Goal: Information Seeking & Learning: Check status

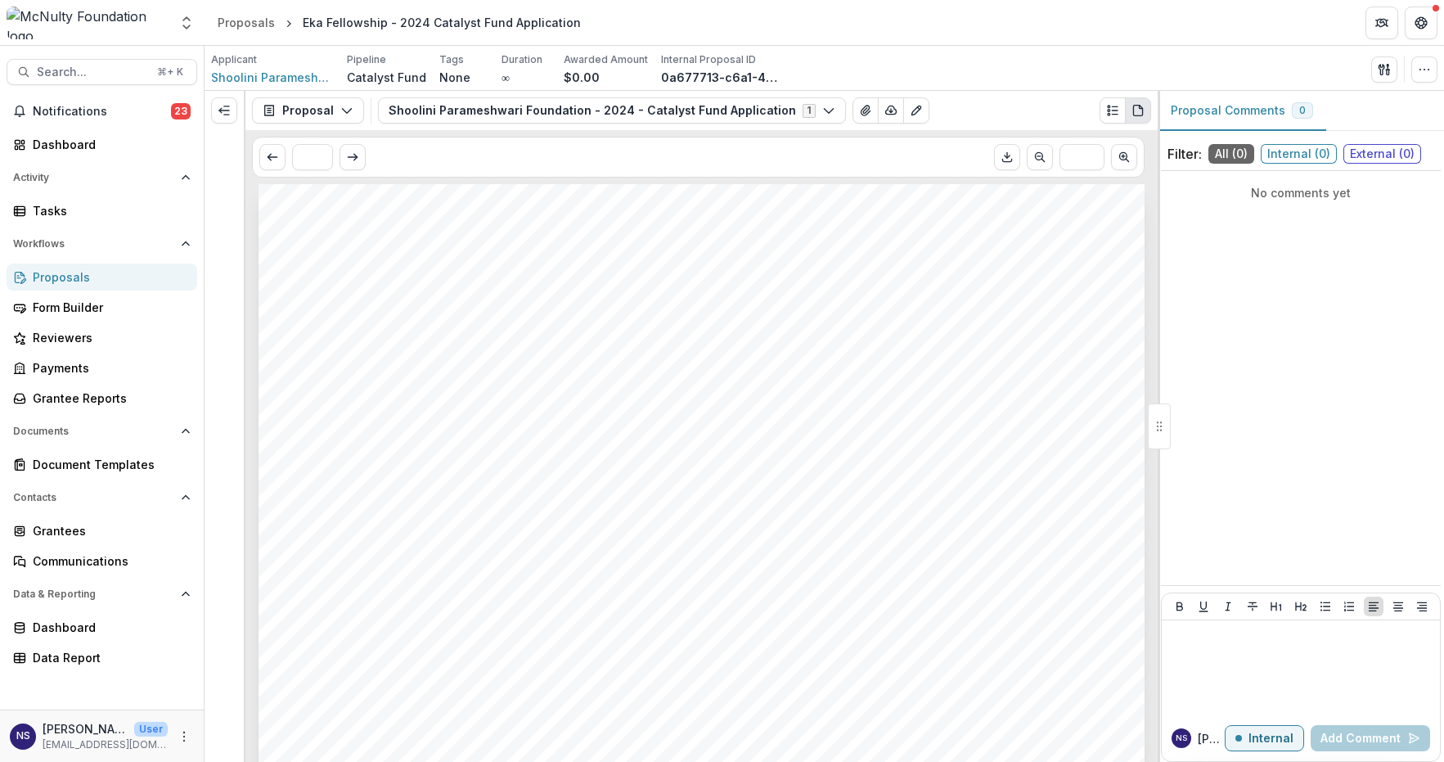
scroll to position [7866, 0]
click at [1225, 23] on header "Proposals Eka Fellowship - 2024 Catalyst Fund Application" at bounding box center [823, 22] width 1239 height 45
click at [230, 80] on span "Shoolini Parameshwari Foundation" at bounding box center [272, 77] width 123 height 17
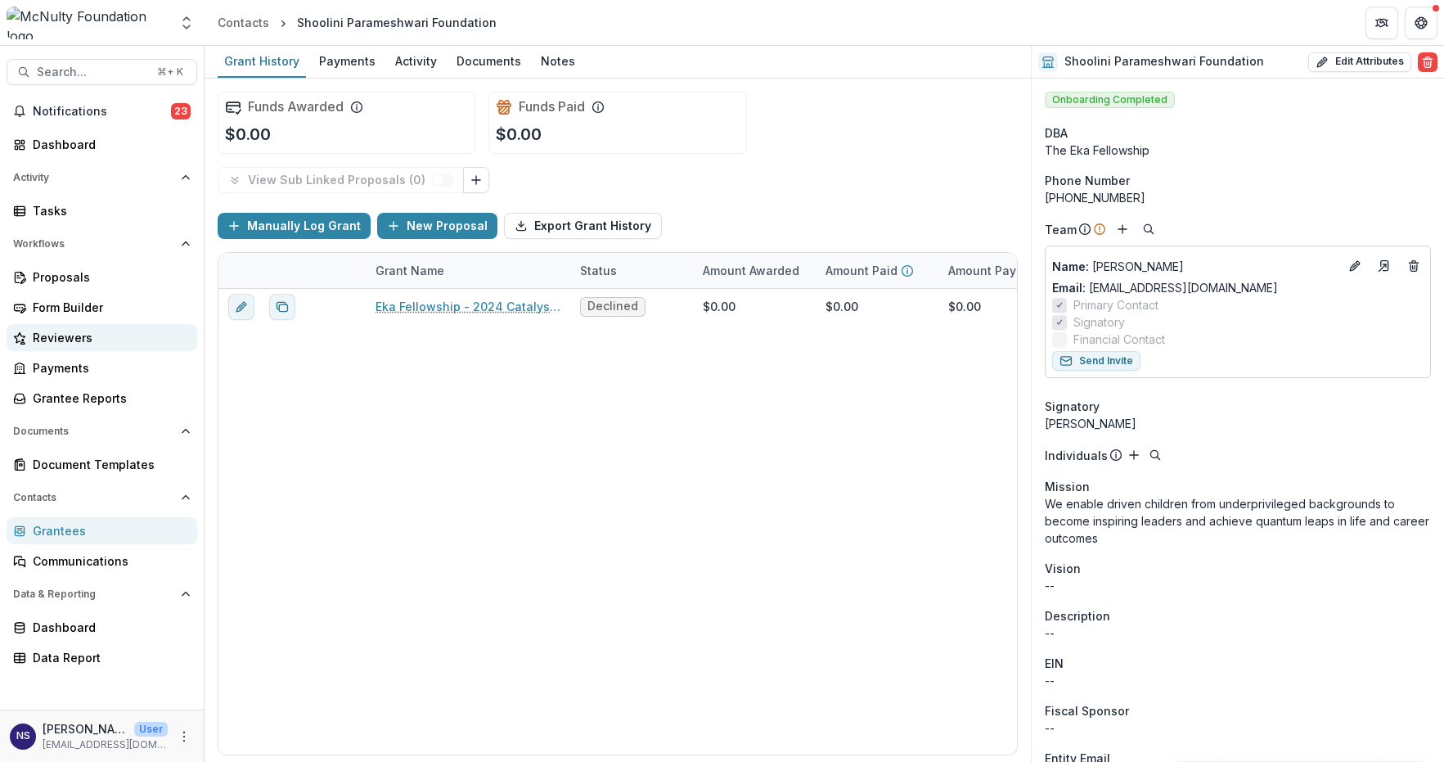
click at [113, 339] on div "Reviewers" at bounding box center [108, 337] width 151 height 17
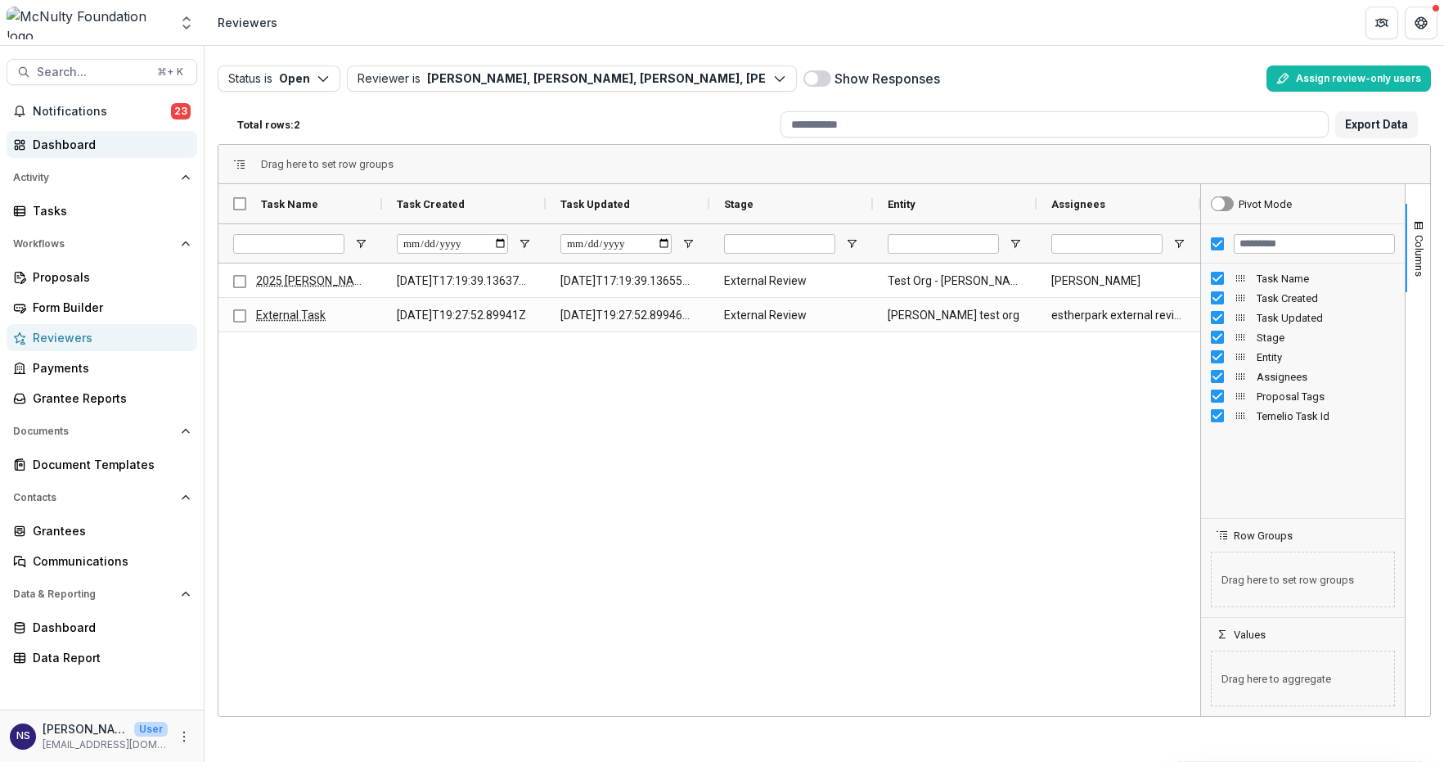
click at [52, 149] on div "Dashboard" at bounding box center [108, 144] width 151 height 17
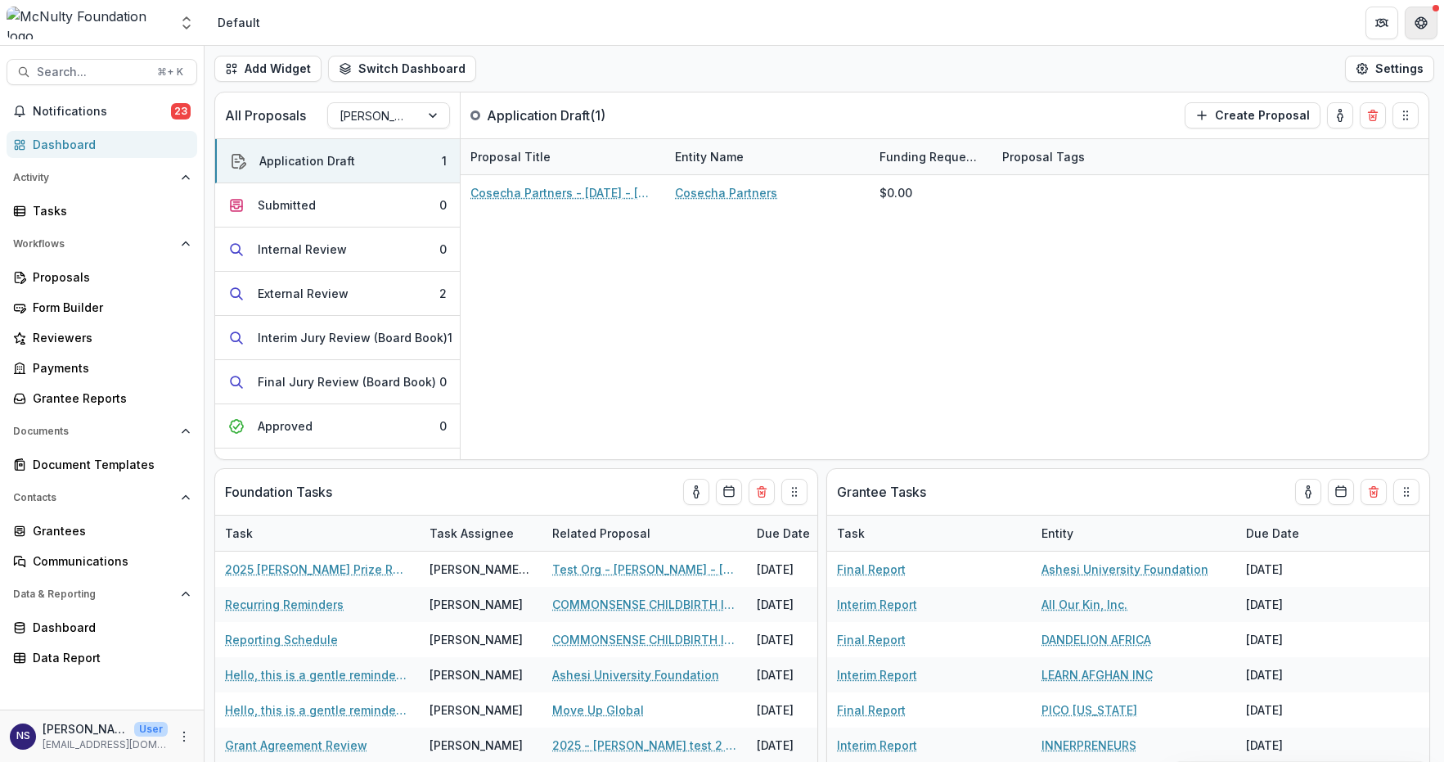
click at [1416, 13] on button "Get Help" at bounding box center [1420, 23] width 33 height 33
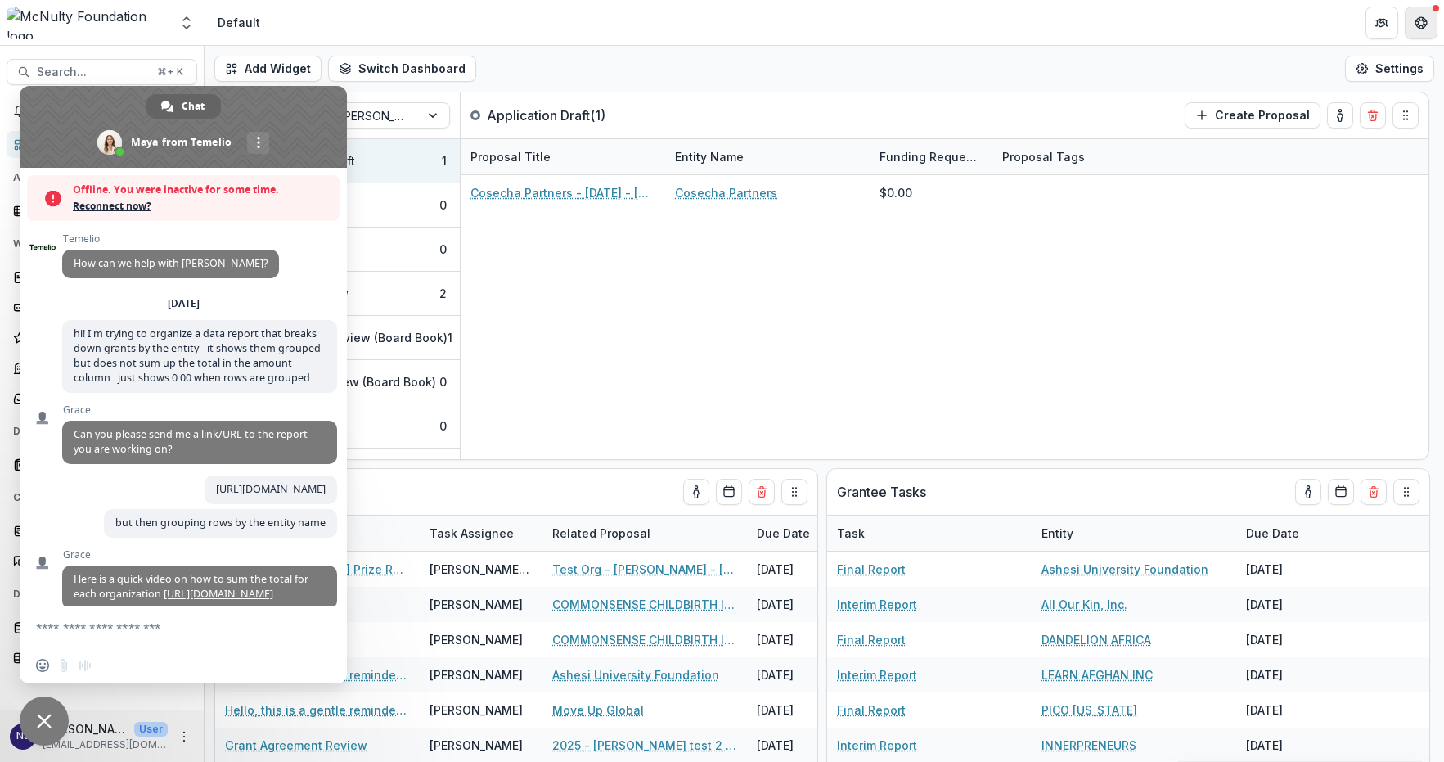
scroll to position [598, 0]
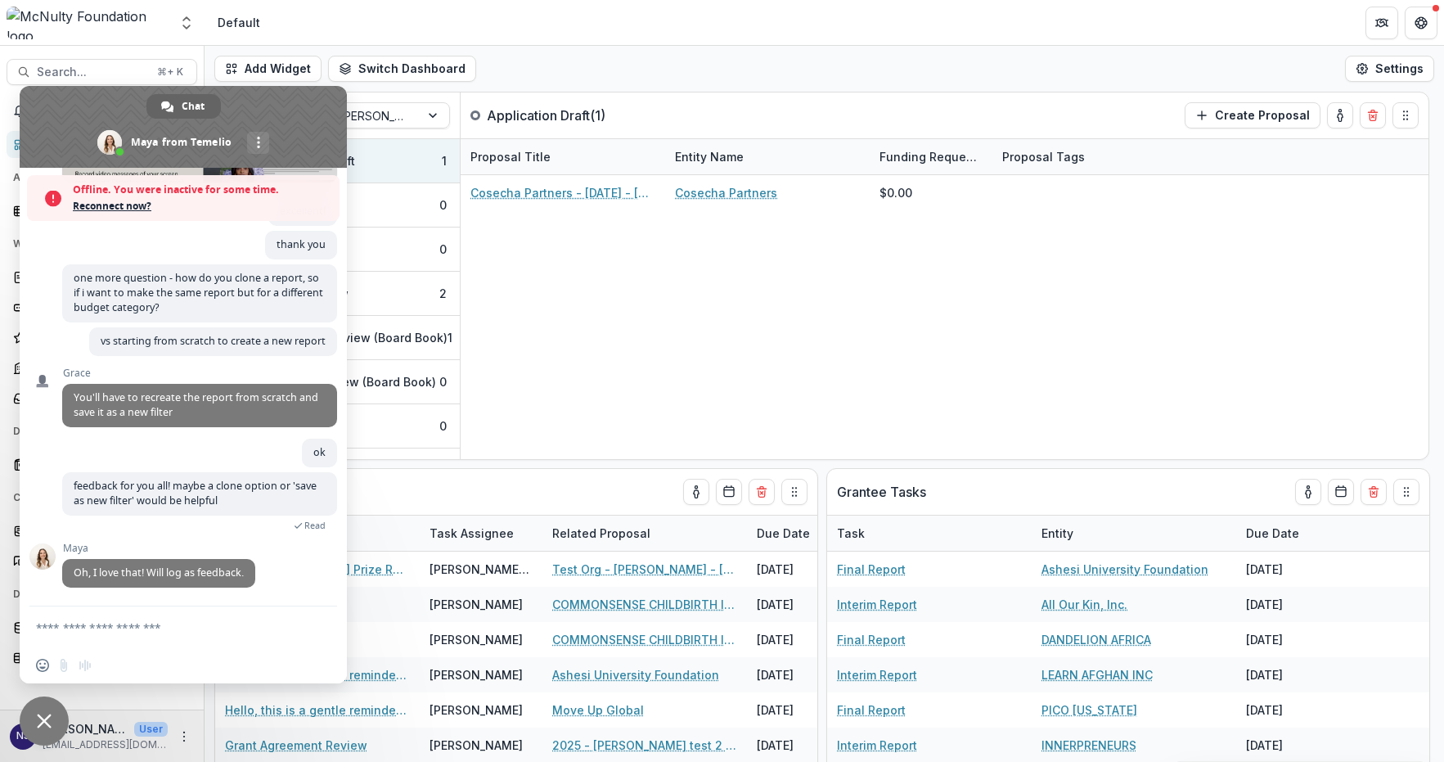
click at [46, 716] on span "Close chat" at bounding box center [44, 720] width 15 height 15
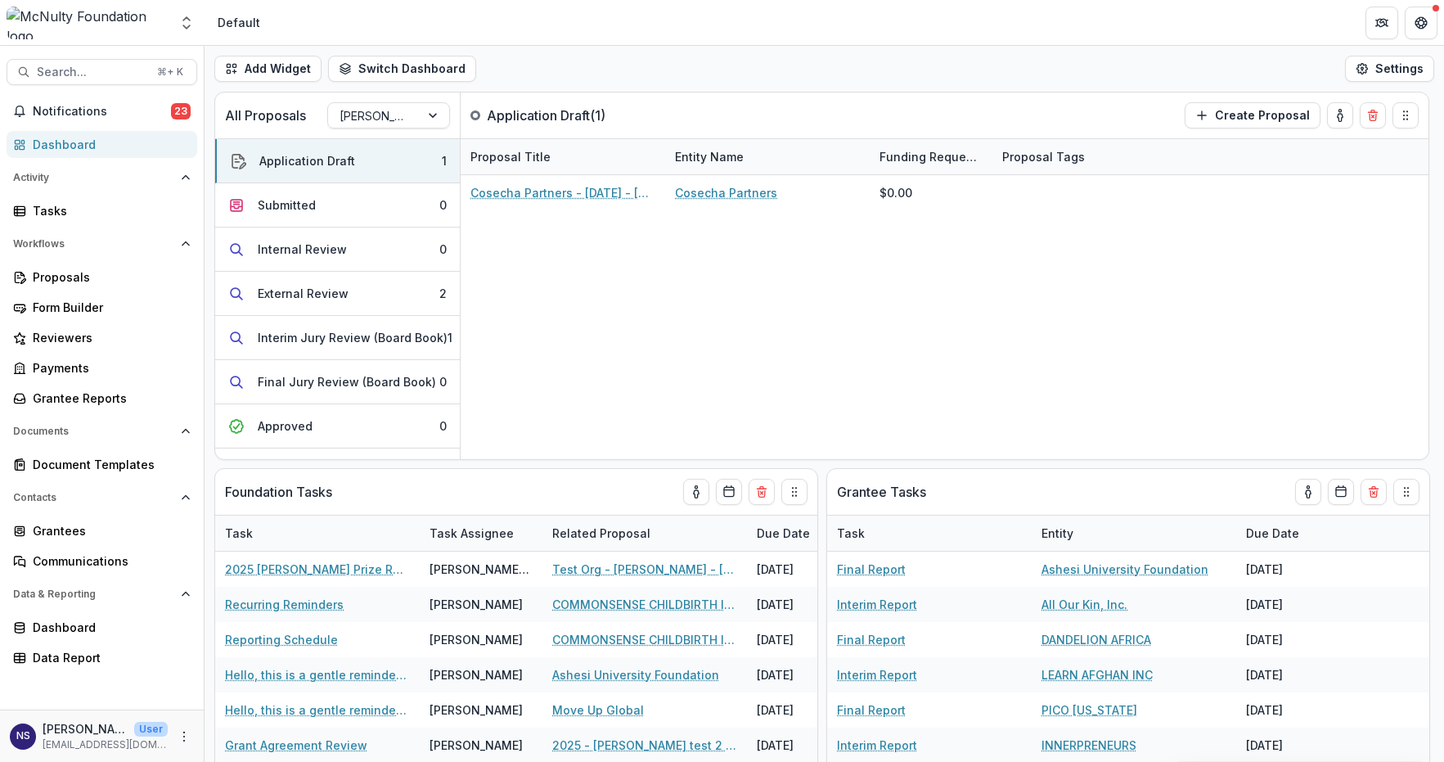
click at [58, 30] on img at bounding box center [88, 23] width 162 height 33
click at [182, 18] on icon "Open entity switcher" at bounding box center [186, 23] width 16 height 16
click at [68, 735] on p "[PERSON_NAME]" at bounding box center [85, 728] width 85 height 17
click at [49, 659] on div "Data Report" at bounding box center [108, 657] width 151 height 17
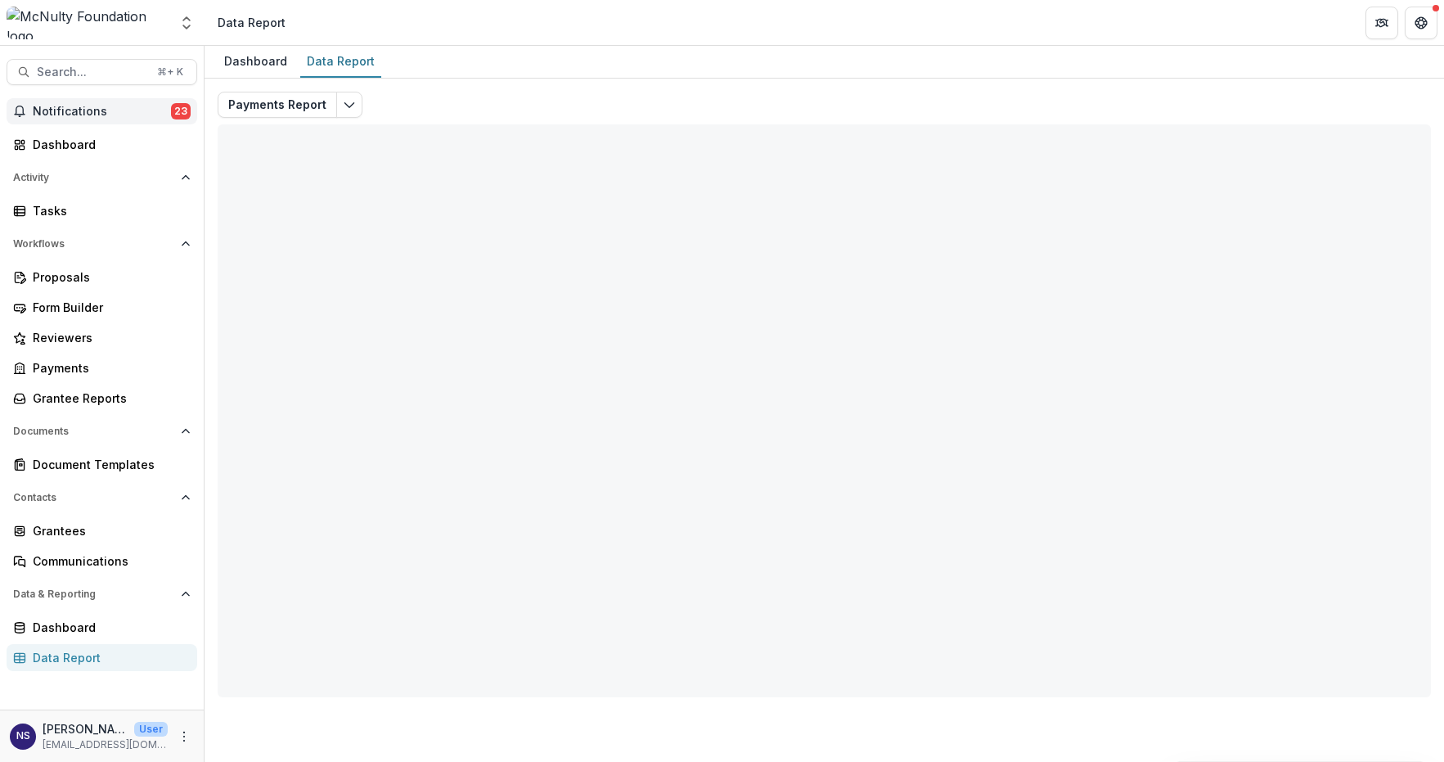
click at [98, 110] on span "Notifications" at bounding box center [102, 112] width 138 height 14
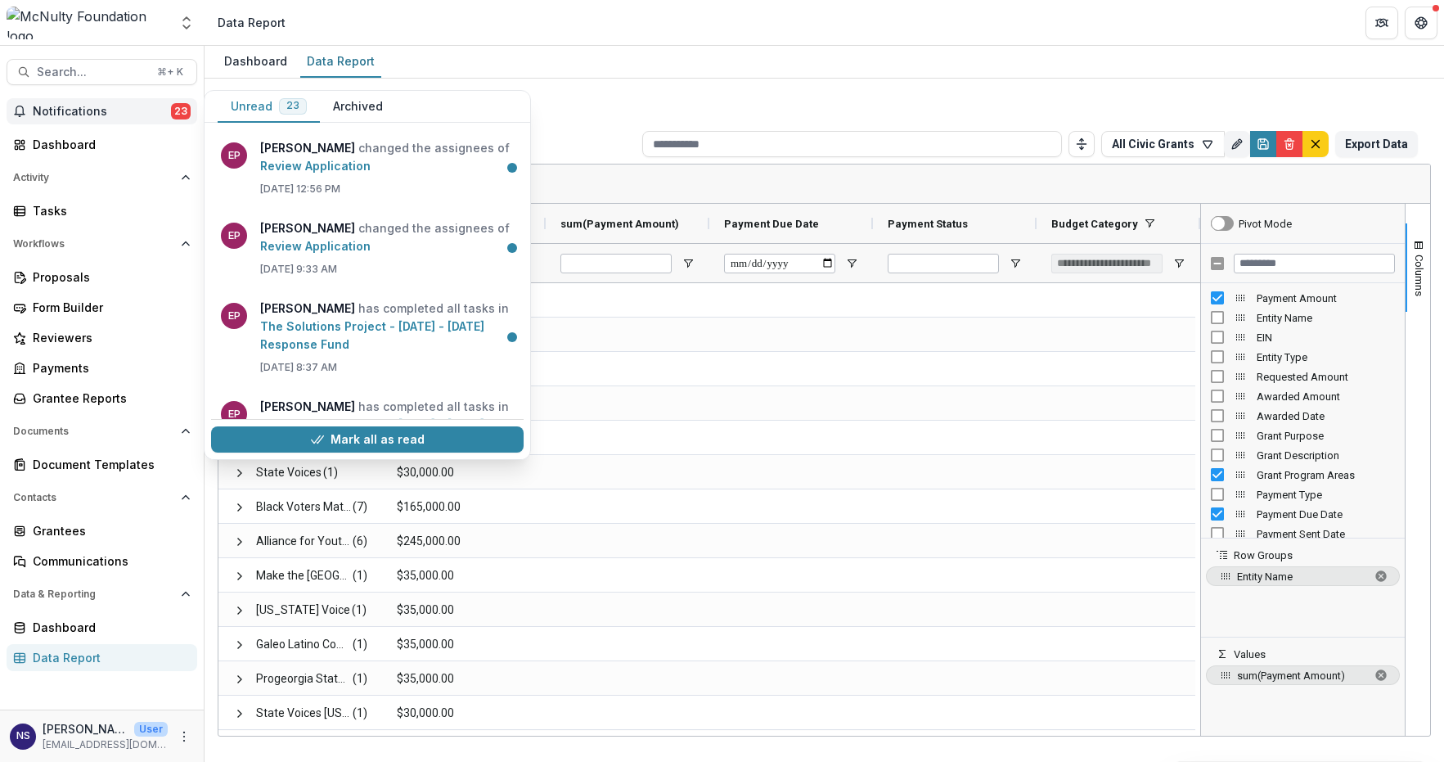
click at [98, 110] on span "Notifications" at bounding box center [102, 112] width 138 height 14
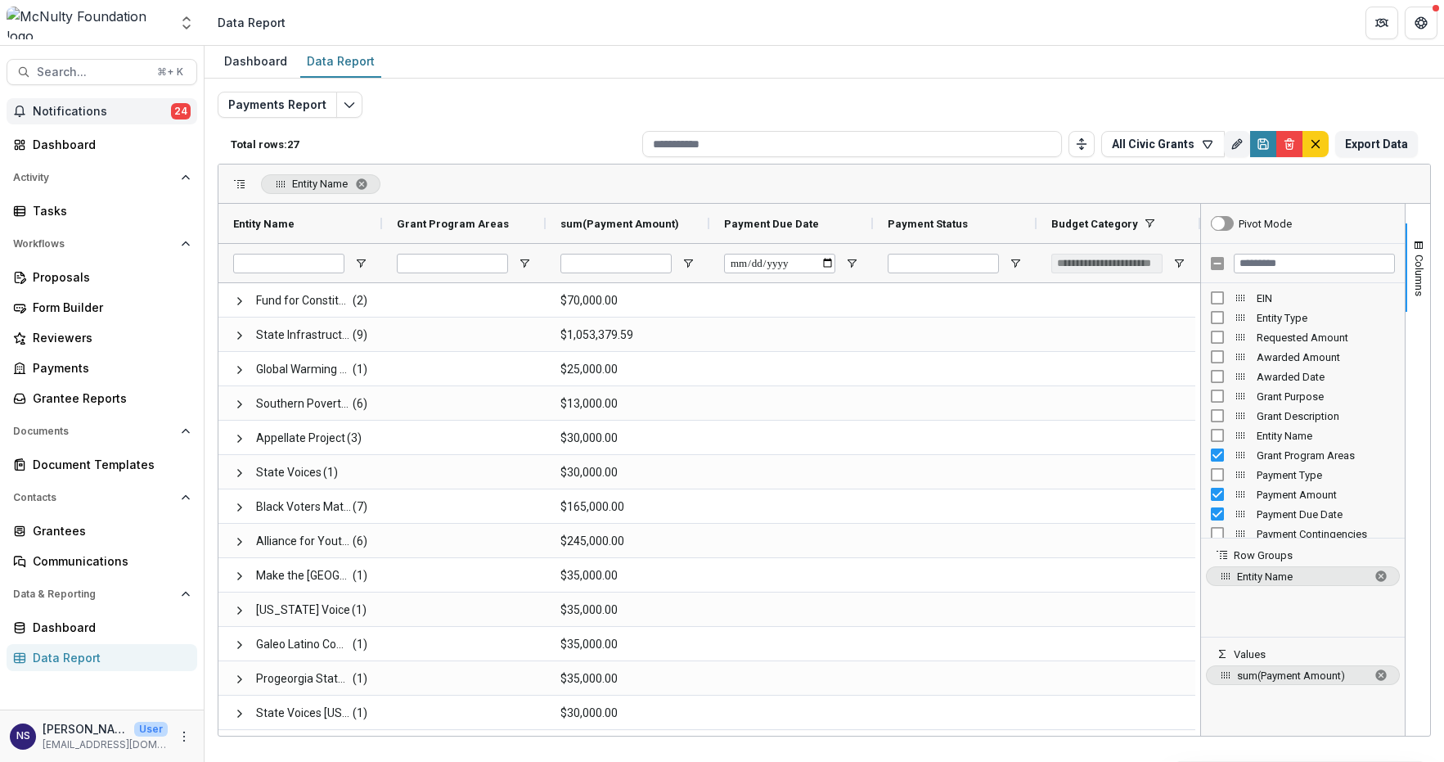
click at [80, 117] on span "Notifications" at bounding box center [102, 112] width 138 height 14
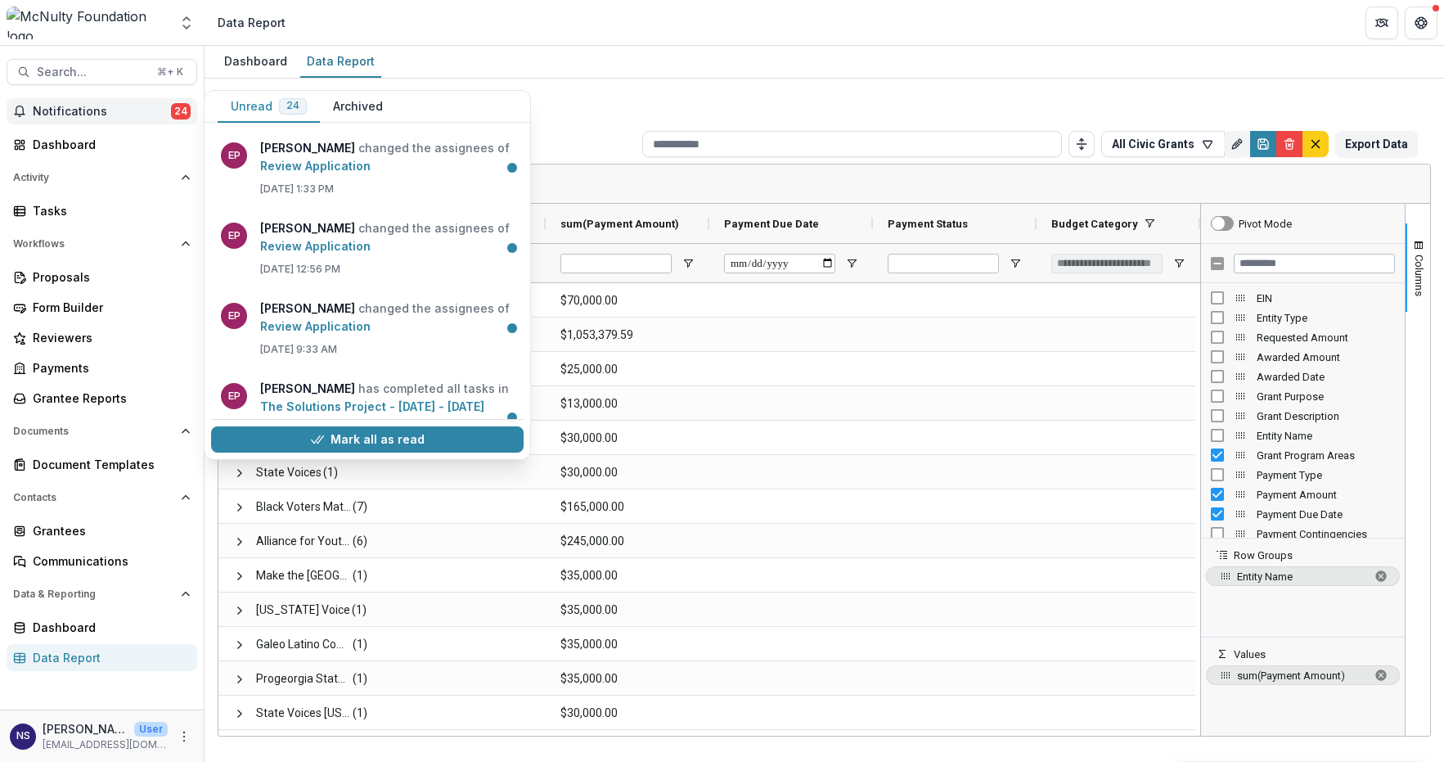
click at [661, 100] on div "Payments Report Total rows: 27 All Civic Grants Personal Filters Team Filters T…" at bounding box center [824, 394] width 1213 height 605
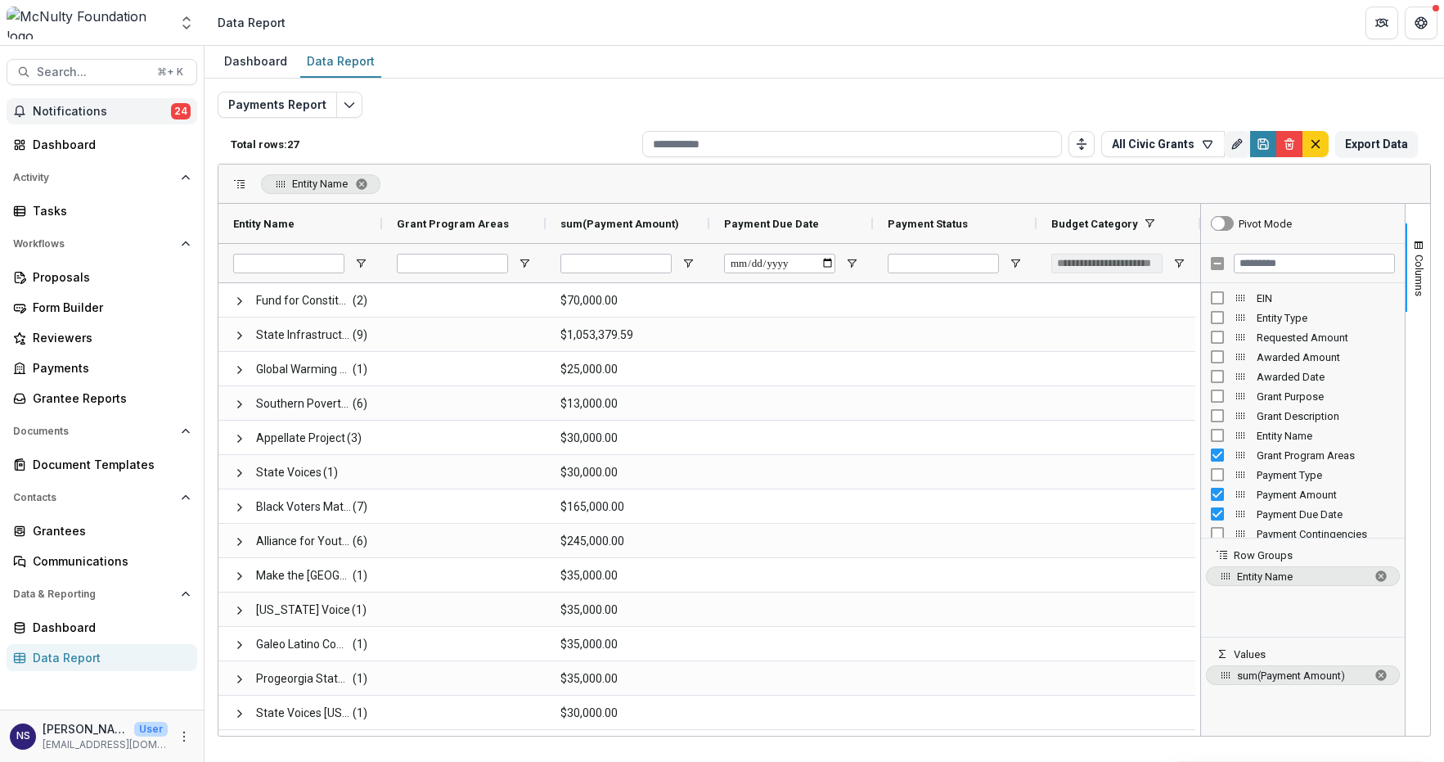
click at [119, 115] on span "Notifications" at bounding box center [102, 112] width 138 height 14
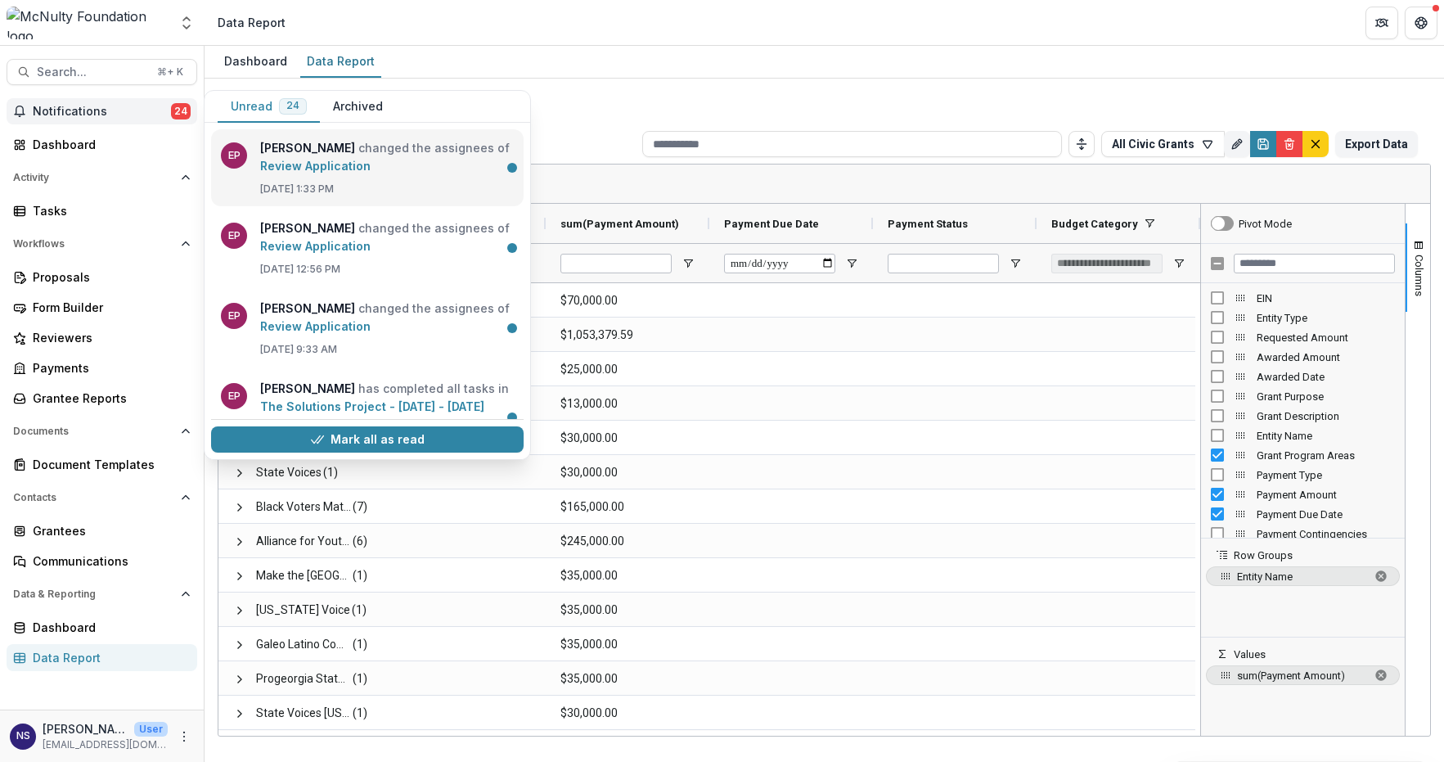
click at [371, 168] on link "Review Application" at bounding box center [315, 166] width 110 height 14
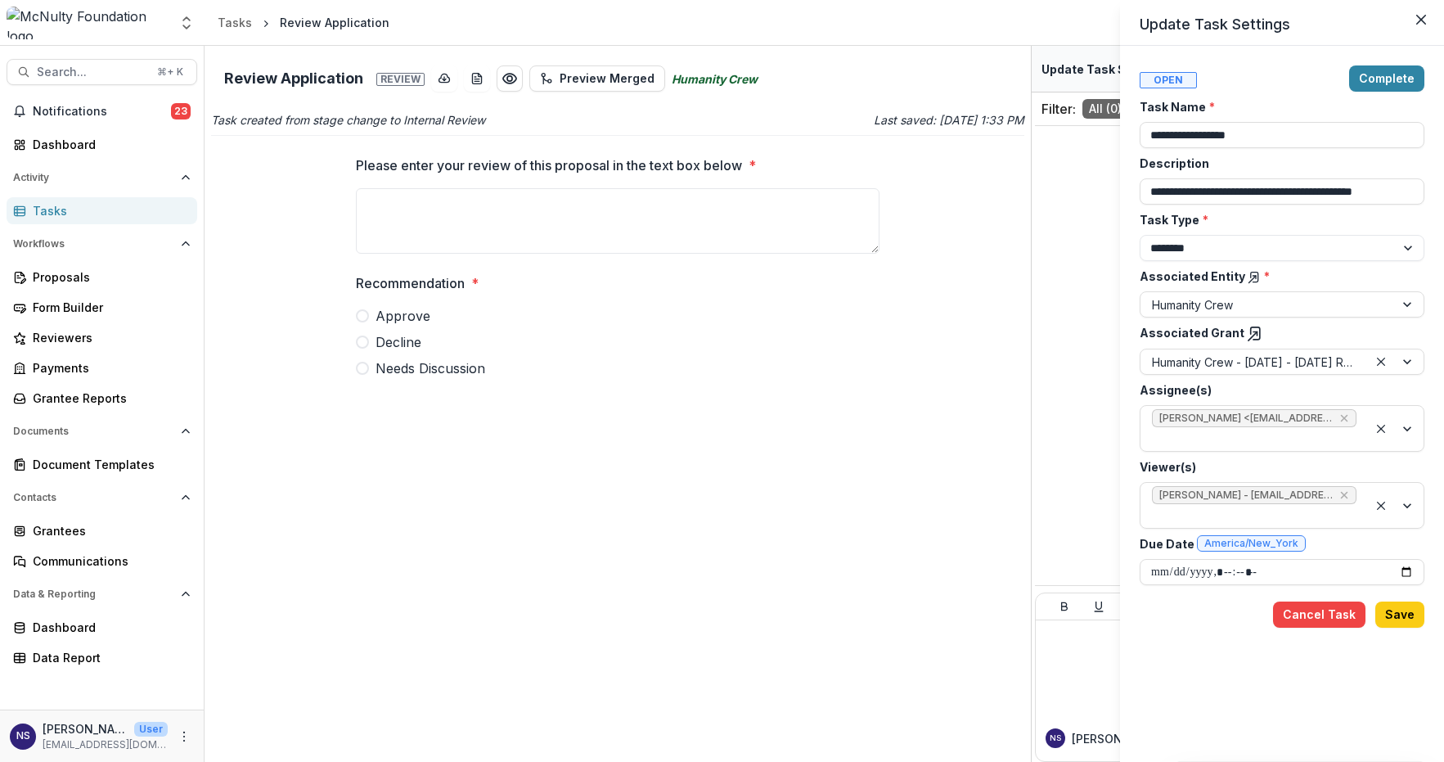
click at [735, 84] on div "**********" at bounding box center [722, 381] width 1444 height 762
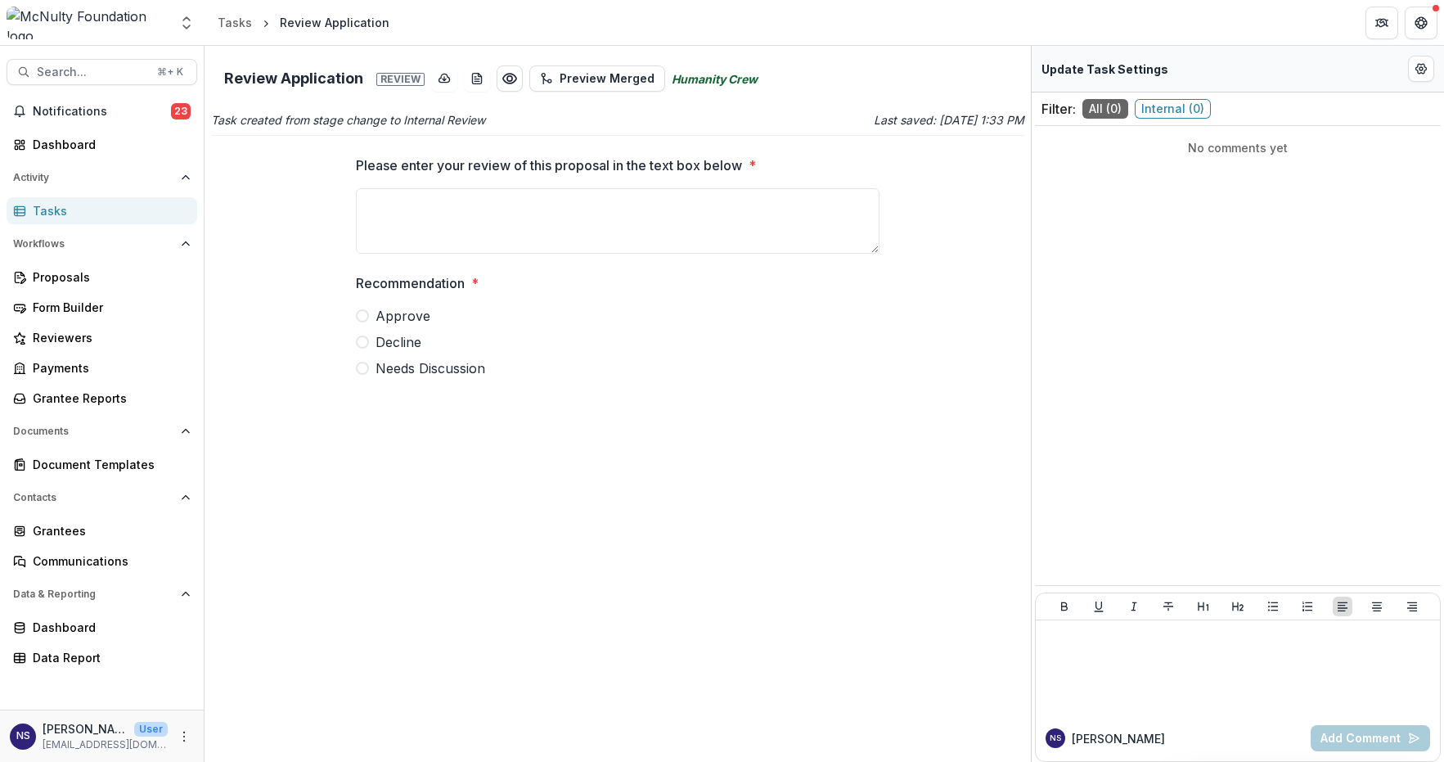
click at [721, 72] on icon "Humanity Crew" at bounding box center [715, 78] width 86 height 17
click at [687, 81] on icon "Humanity Crew" at bounding box center [715, 78] width 86 height 17
click at [79, 280] on div "Proposals" at bounding box center [108, 276] width 151 height 17
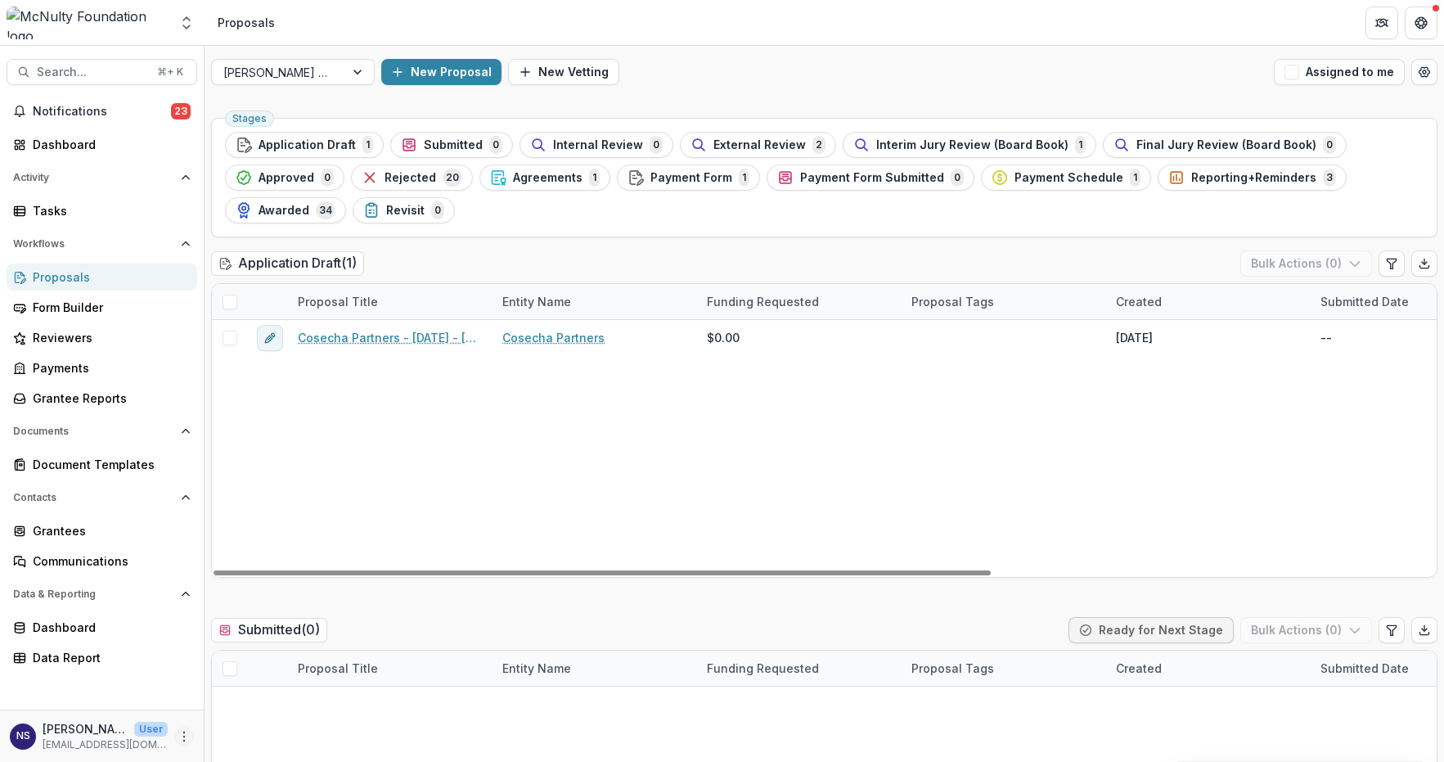
click at [181, 734] on icon "More" at bounding box center [184, 736] width 13 height 13
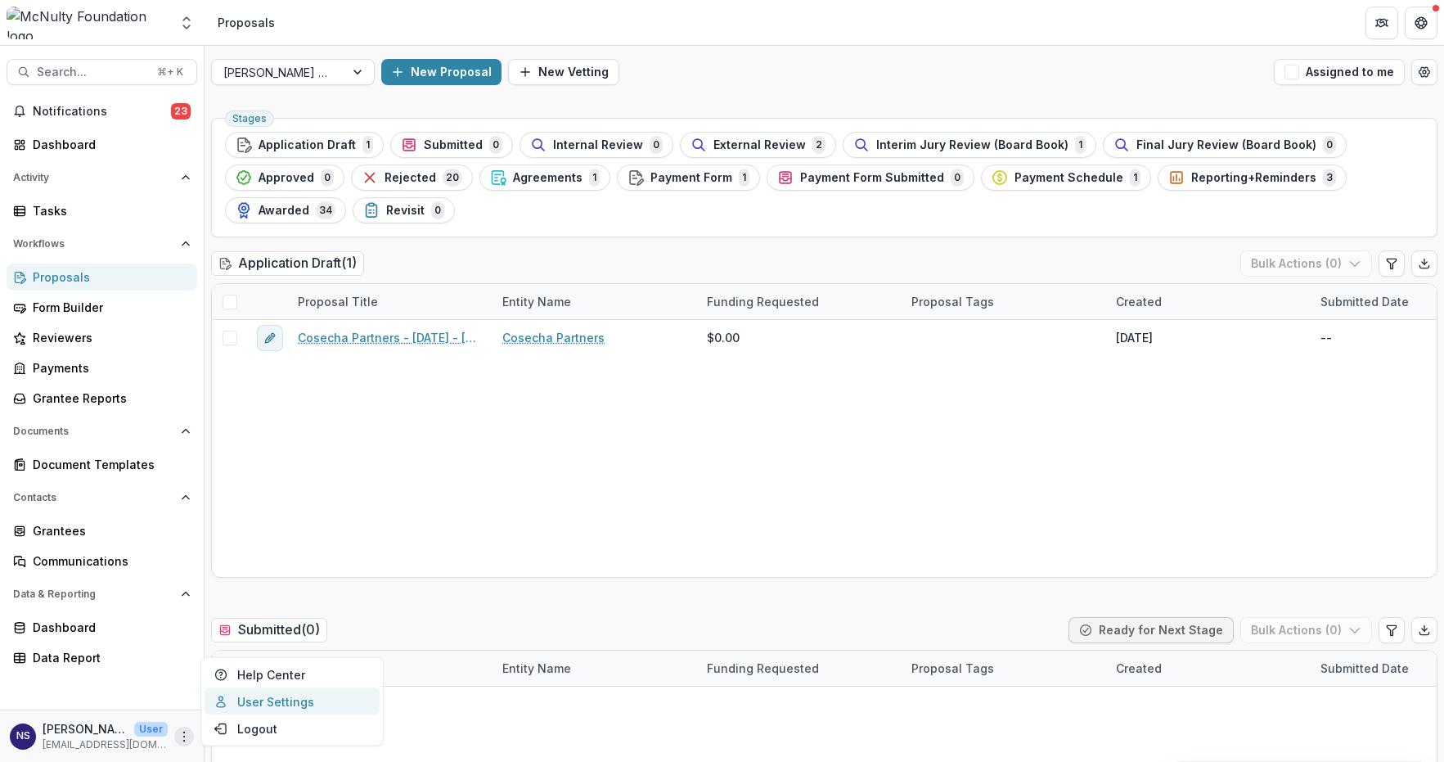
click at [246, 698] on link "User Settings" at bounding box center [291, 701] width 175 height 27
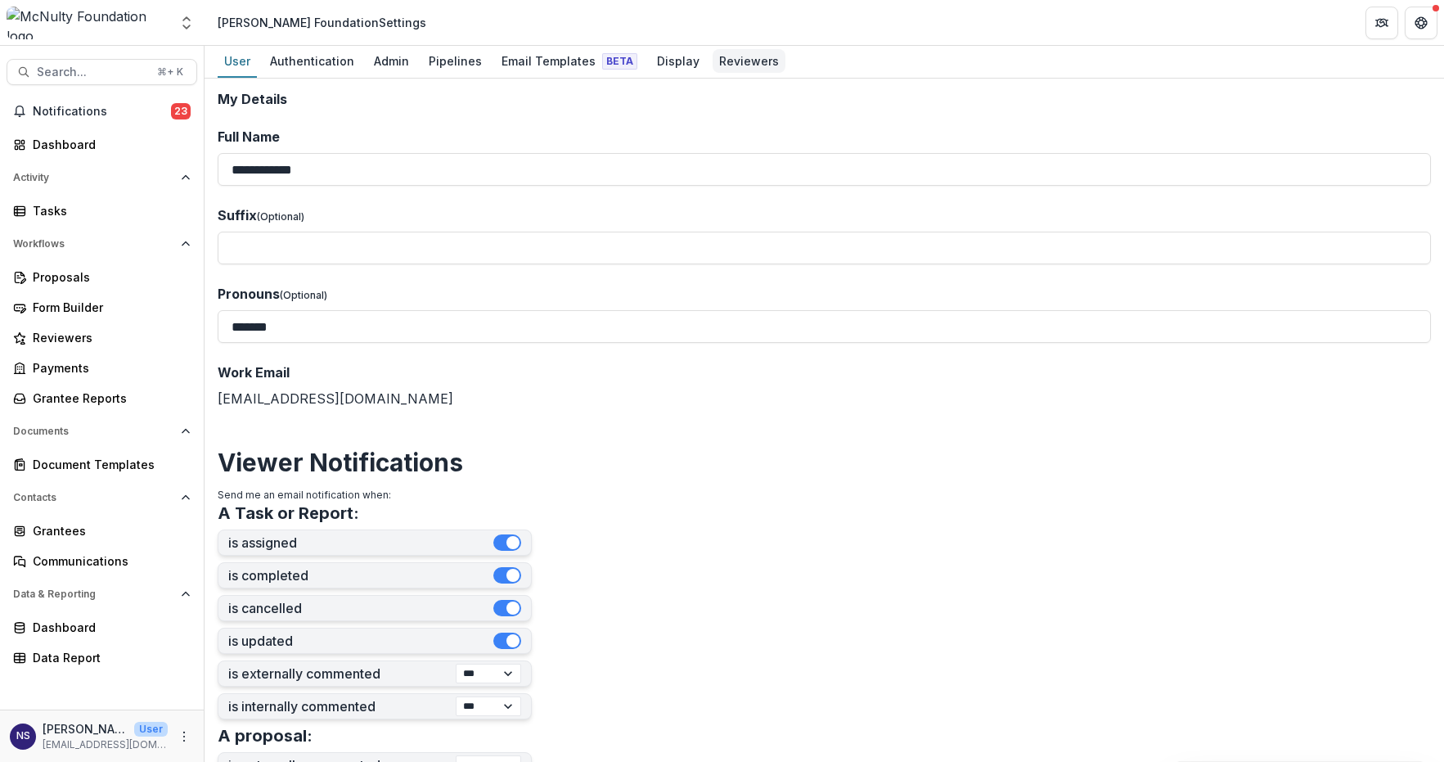
click at [761, 57] on div "Reviewers" at bounding box center [748, 61] width 73 height 24
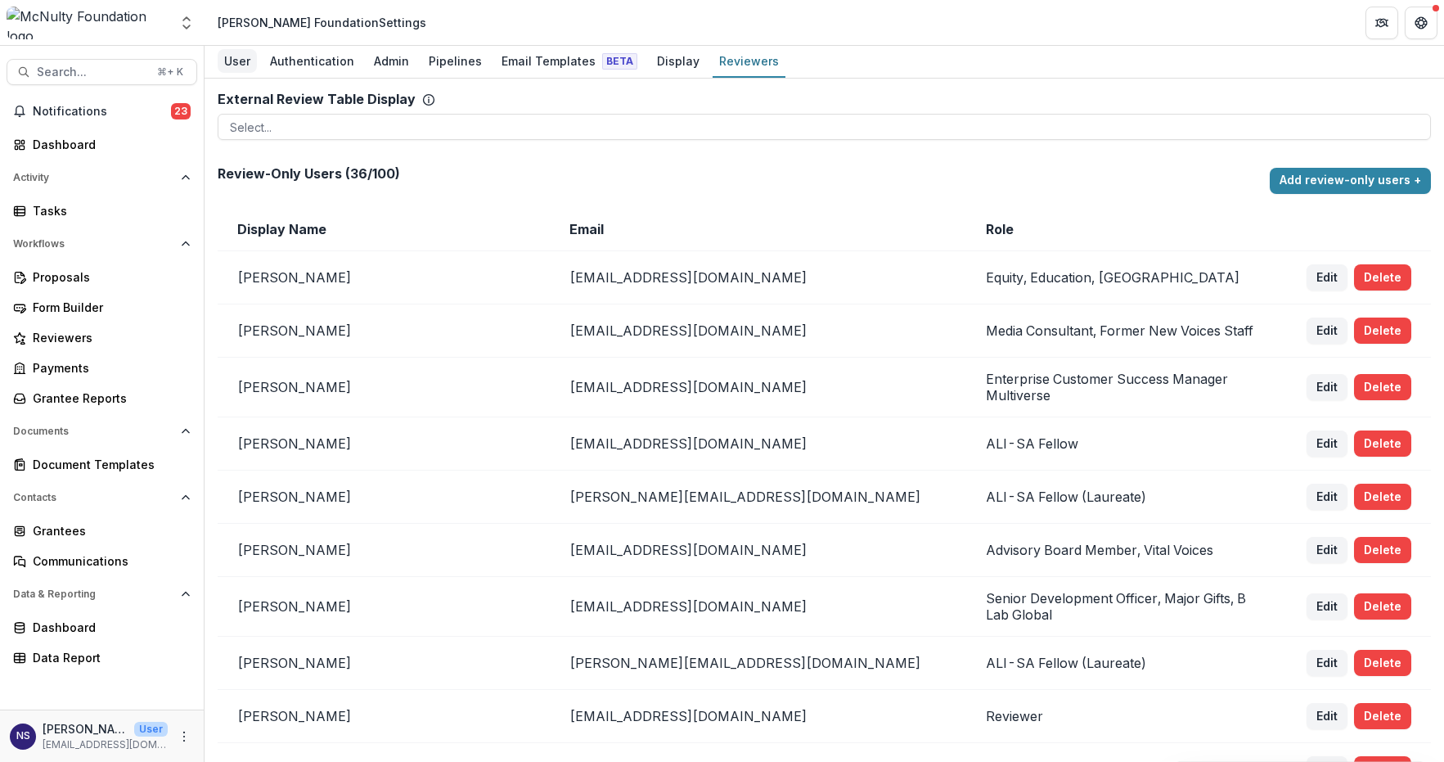
click at [239, 62] on div "User" at bounding box center [237, 61] width 39 height 24
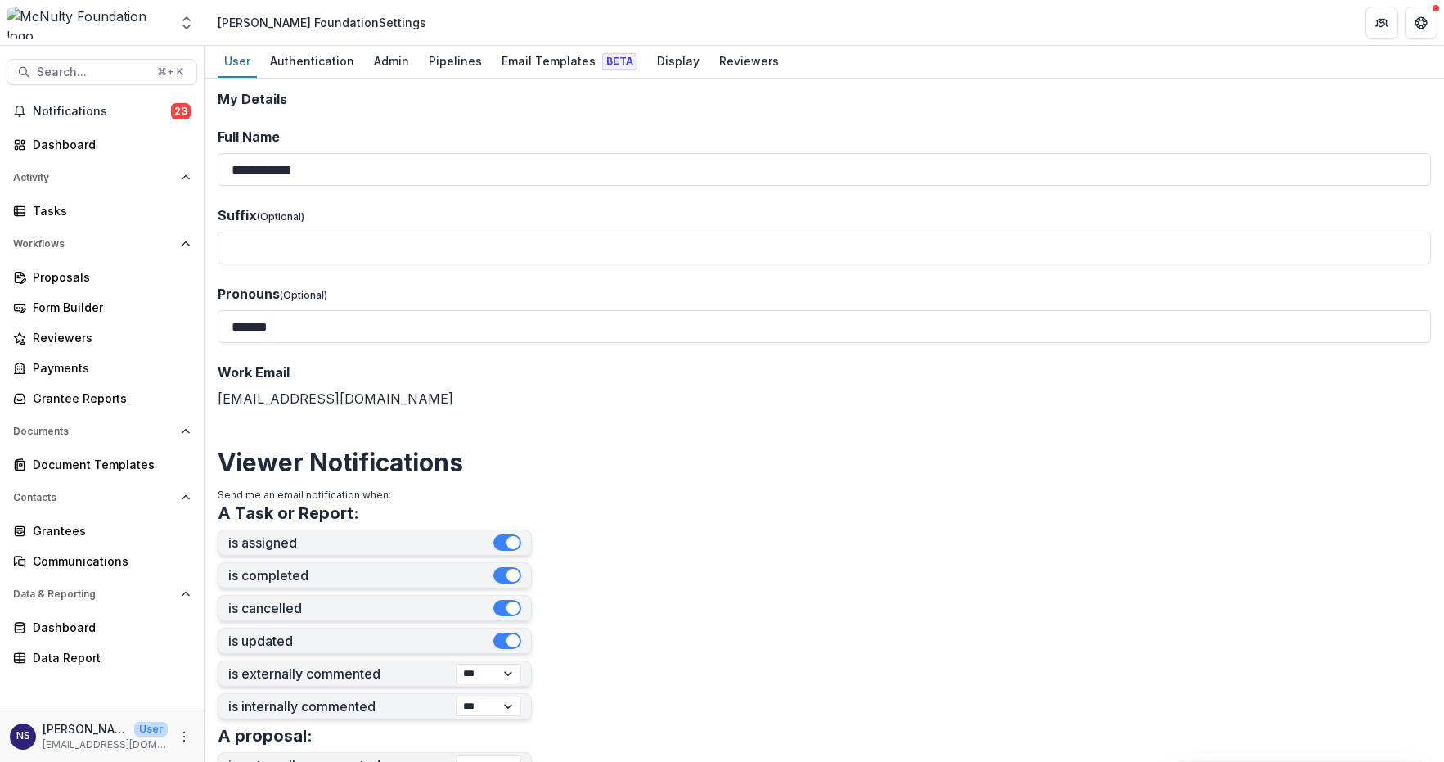
click at [19, 736] on div "NS" at bounding box center [23, 735] width 14 height 11
click at [173, 25] on div "Aggregate Analysis Foundations [PERSON_NAME] Foundation Team Settings Admin Set…" at bounding box center [102, 23] width 191 height 33
click at [189, 25] on icon "Open entity switcher" at bounding box center [186, 23] width 16 height 16
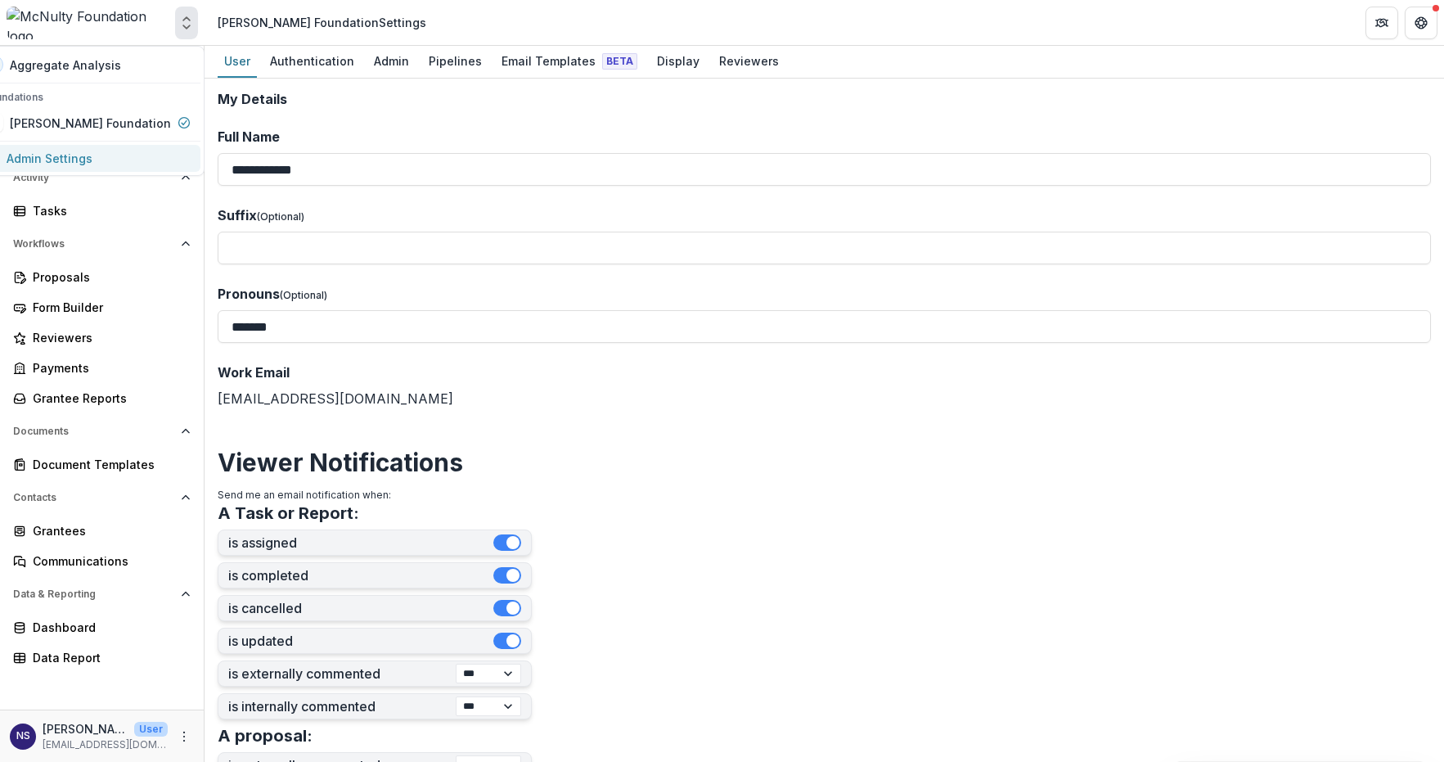
click at [143, 158] on link "Admin Settings" at bounding box center [87, 158] width 227 height 27
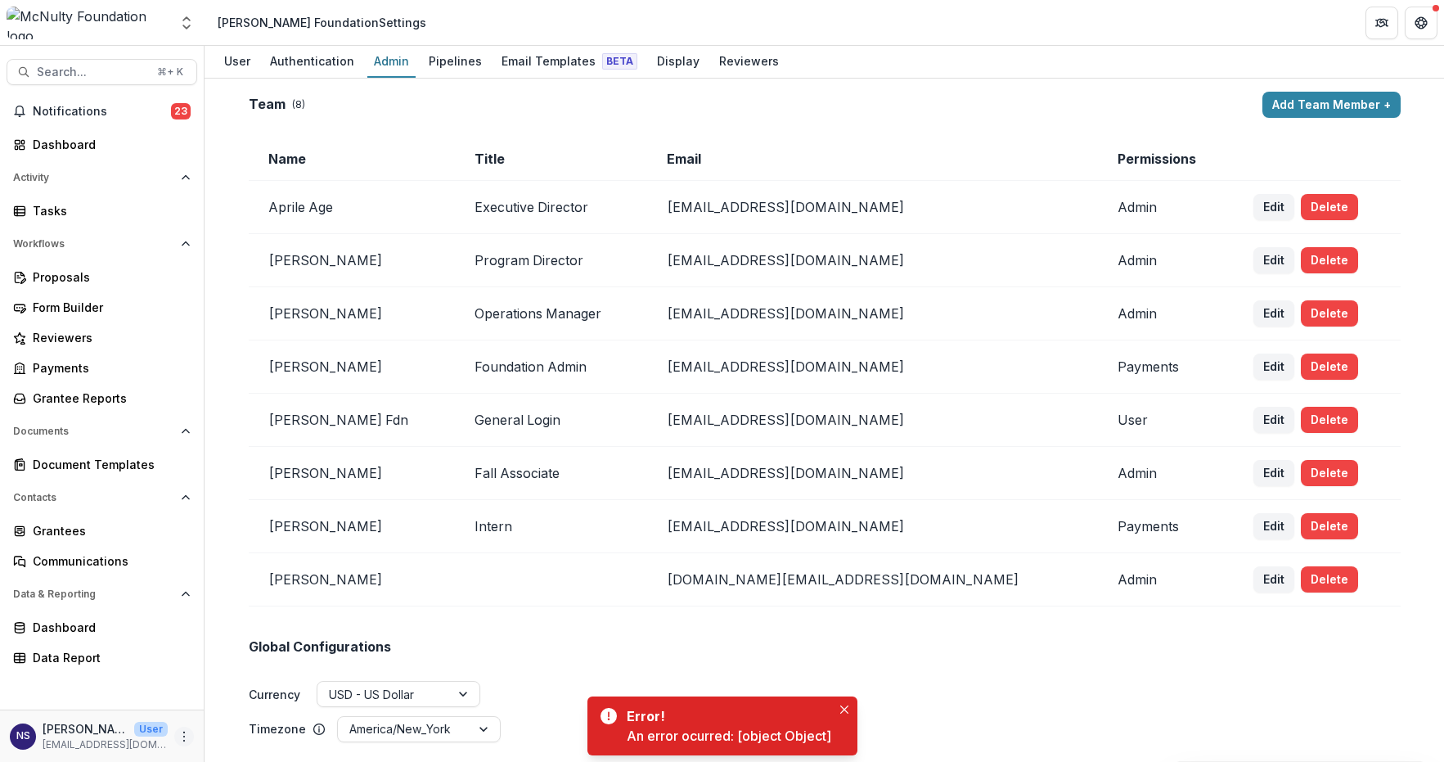
click at [186, 735] on icon "More" at bounding box center [184, 736] width 13 height 13
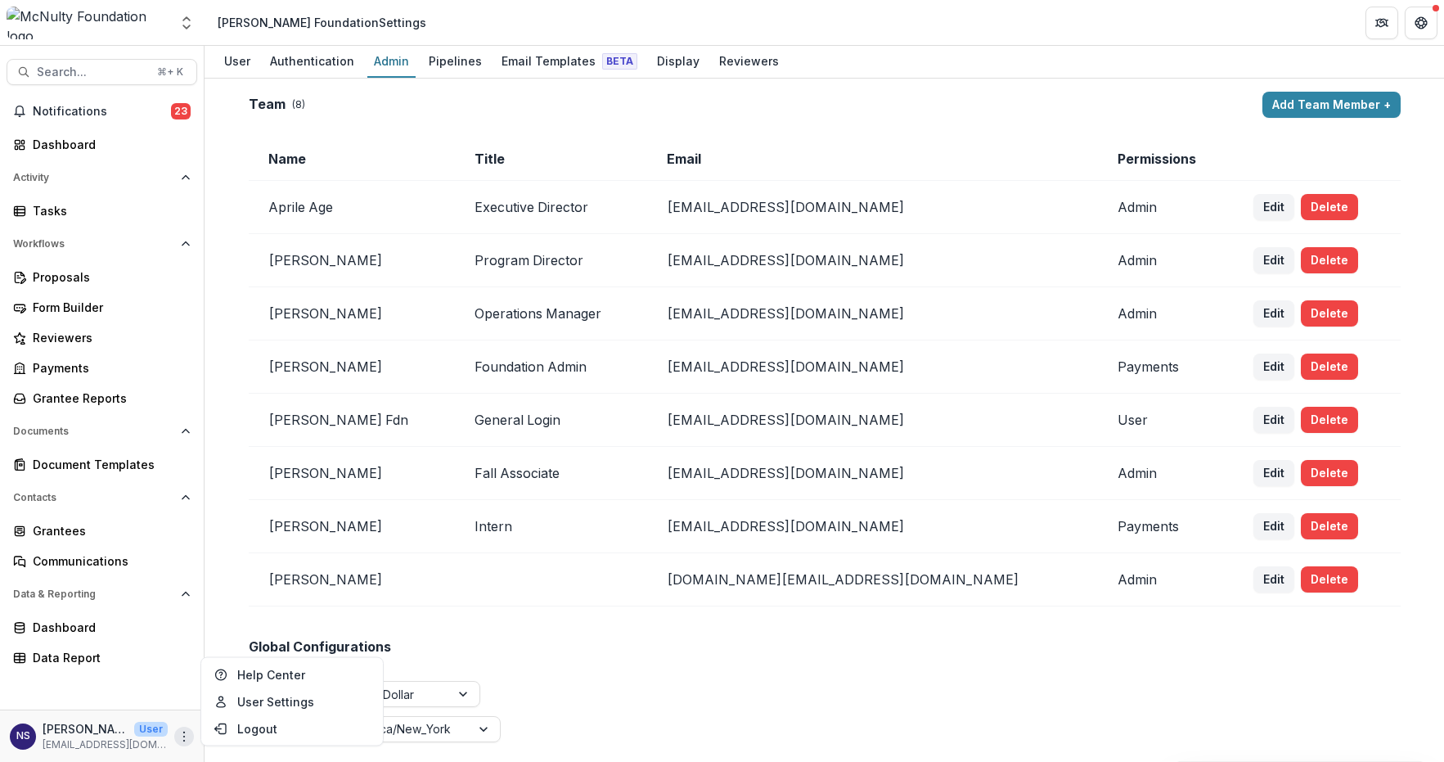
click at [564, 621] on div "Global Configurations Currency USD - US Dollar Timezone America/New_York" at bounding box center [825, 674] width 1152 height 137
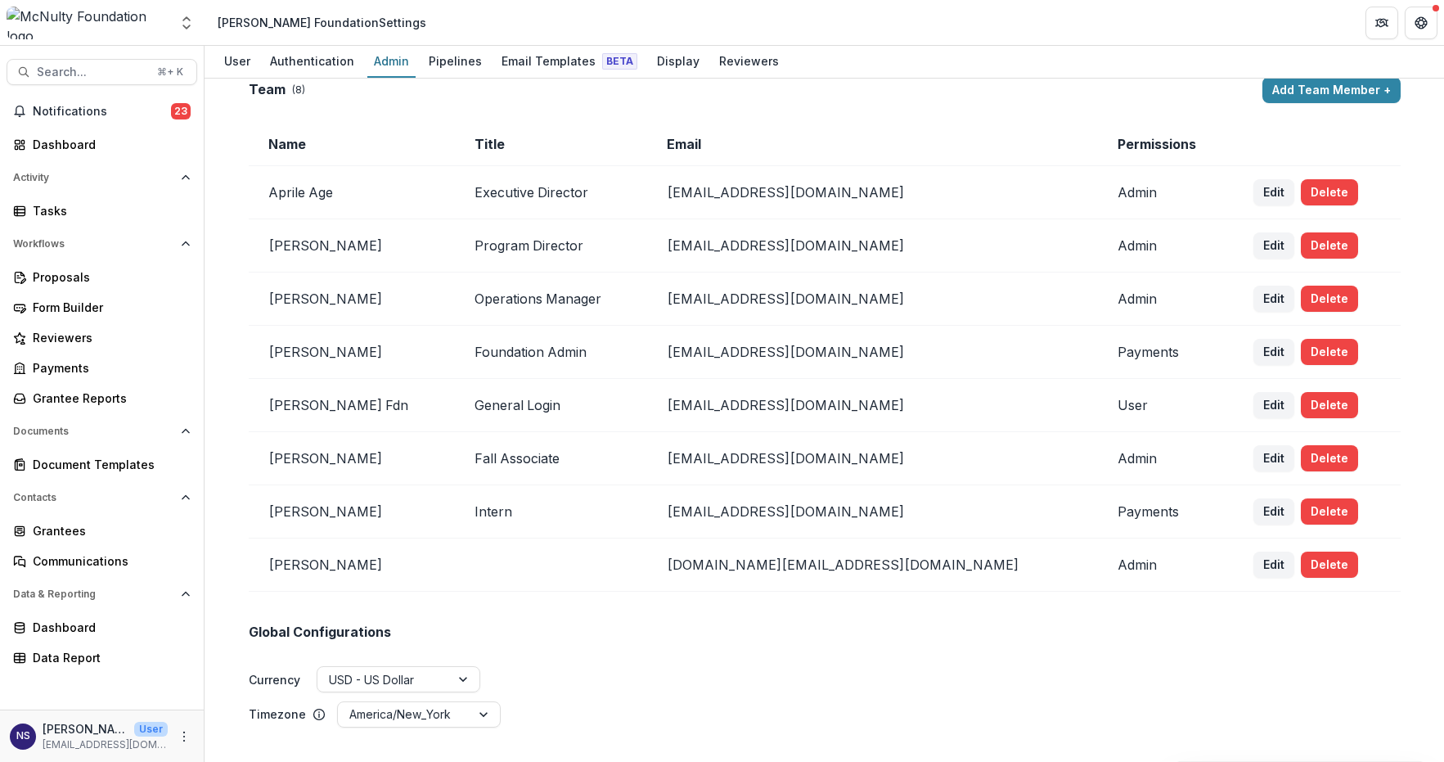
scroll to position [25, 0]
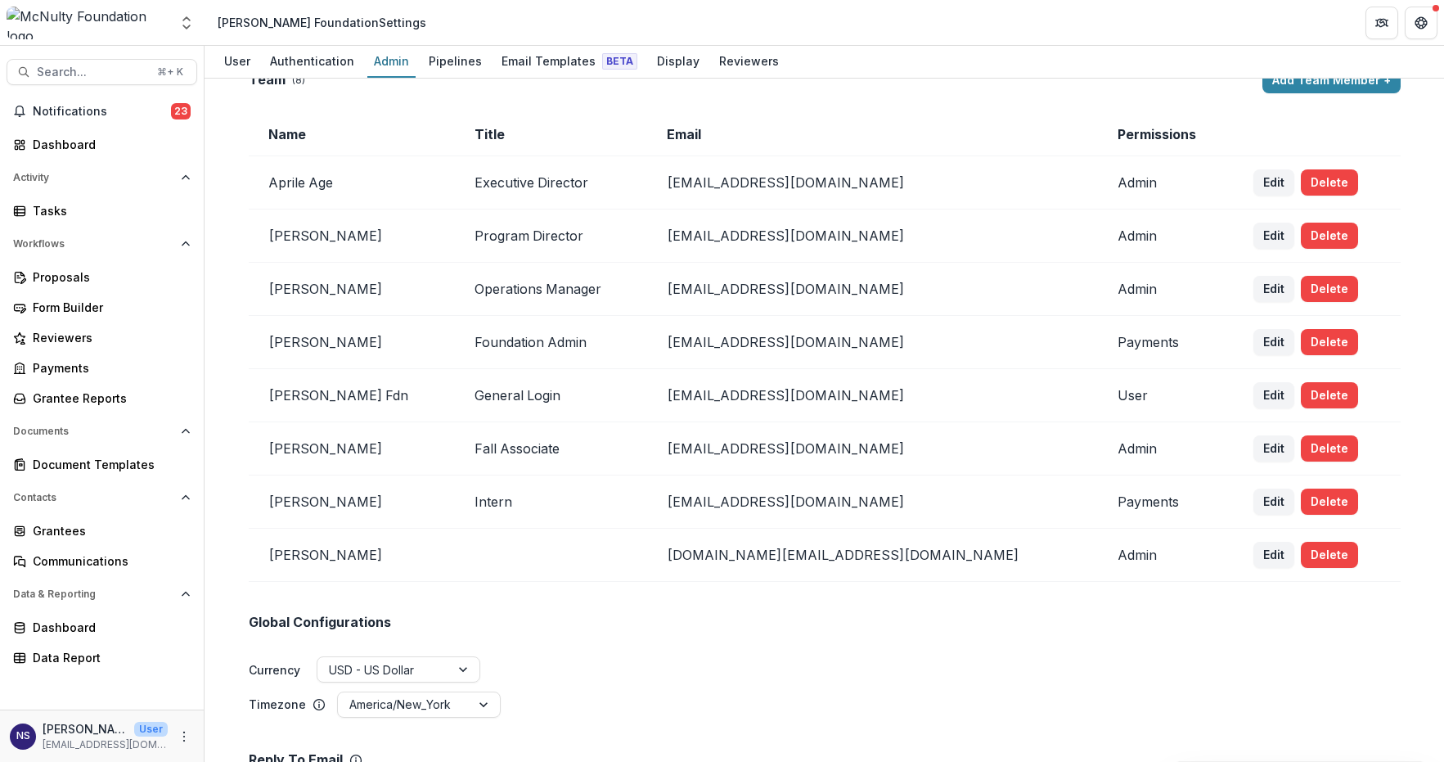
click at [313, 550] on td "[PERSON_NAME]" at bounding box center [352, 554] width 207 height 53
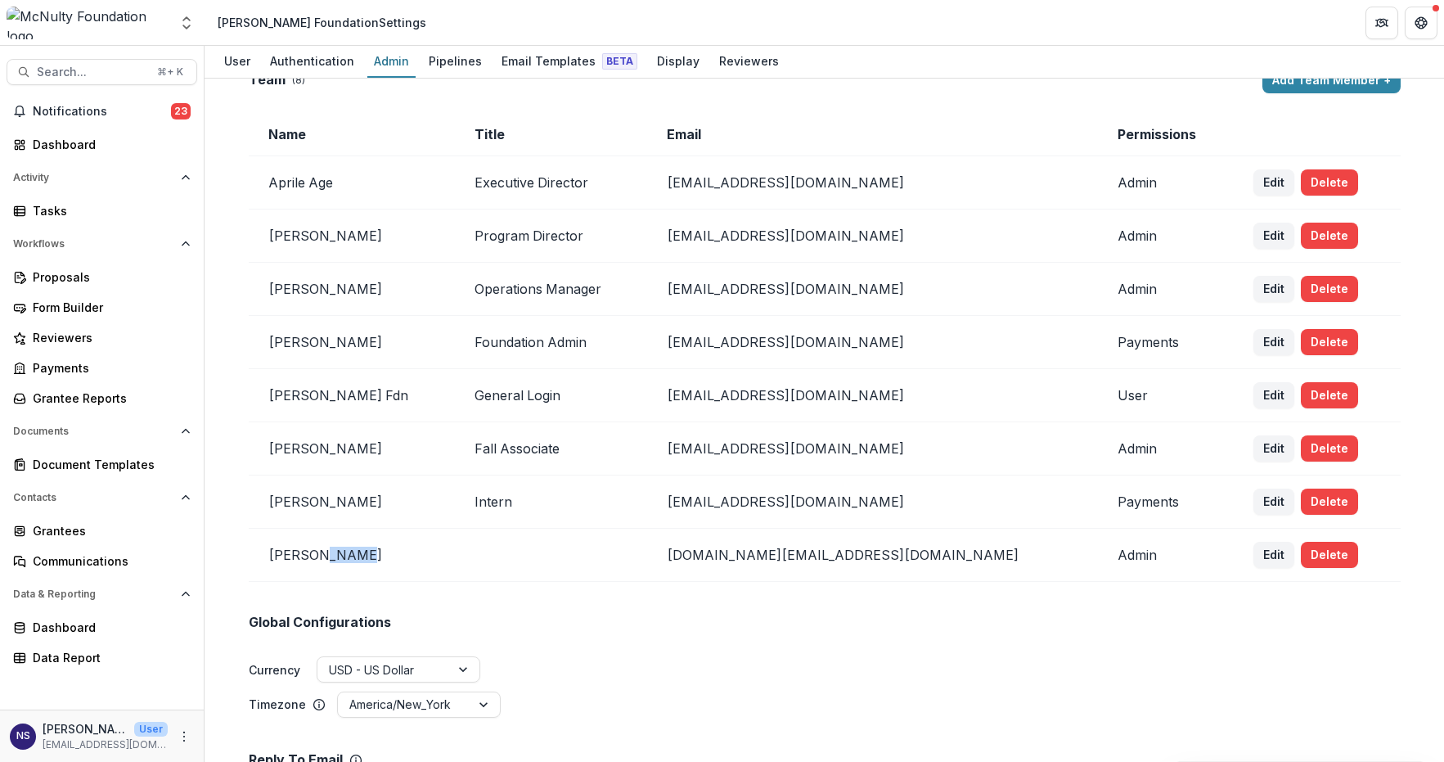
click at [333, 555] on td "[PERSON_NAME]" at bounding box center [352, 554] width 207 height 53
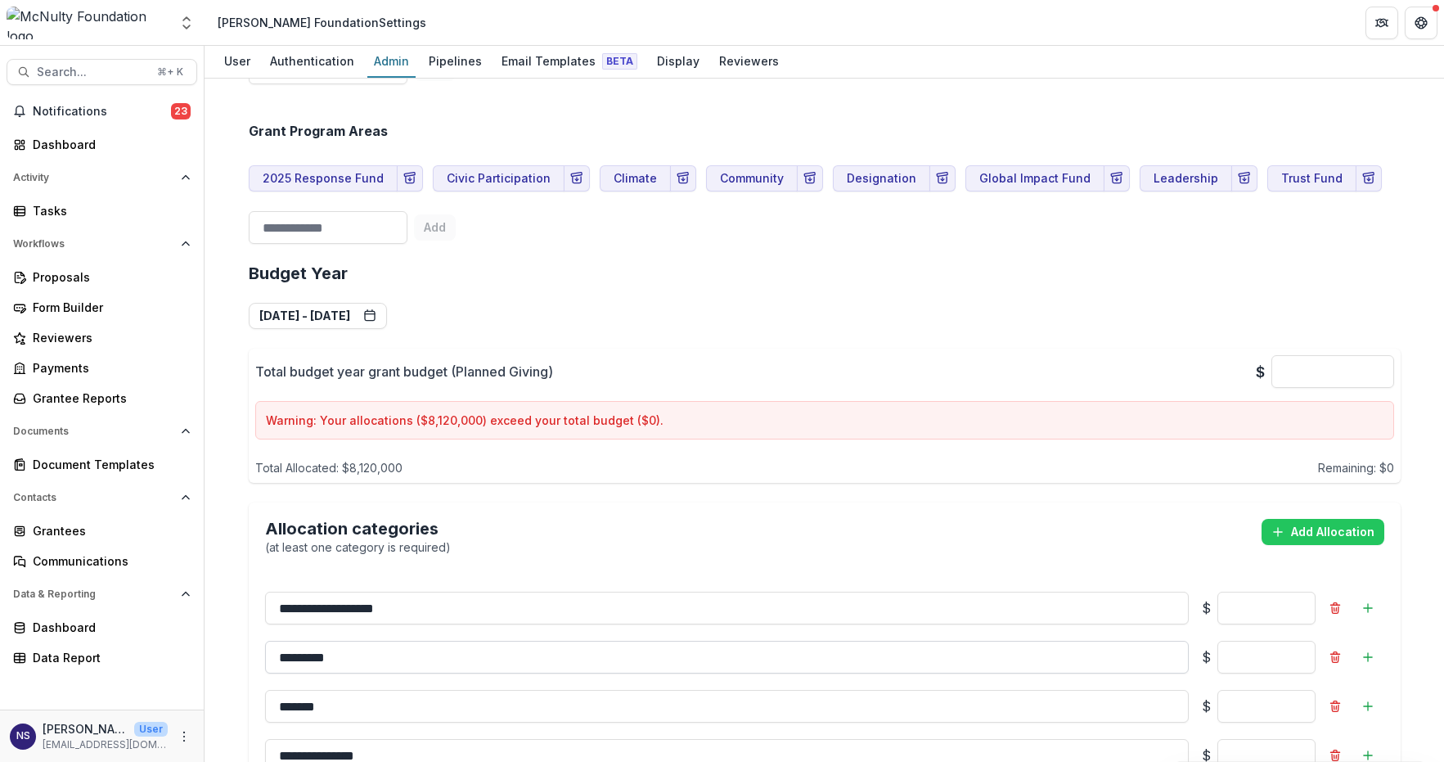
scroll to position [1336, 0]
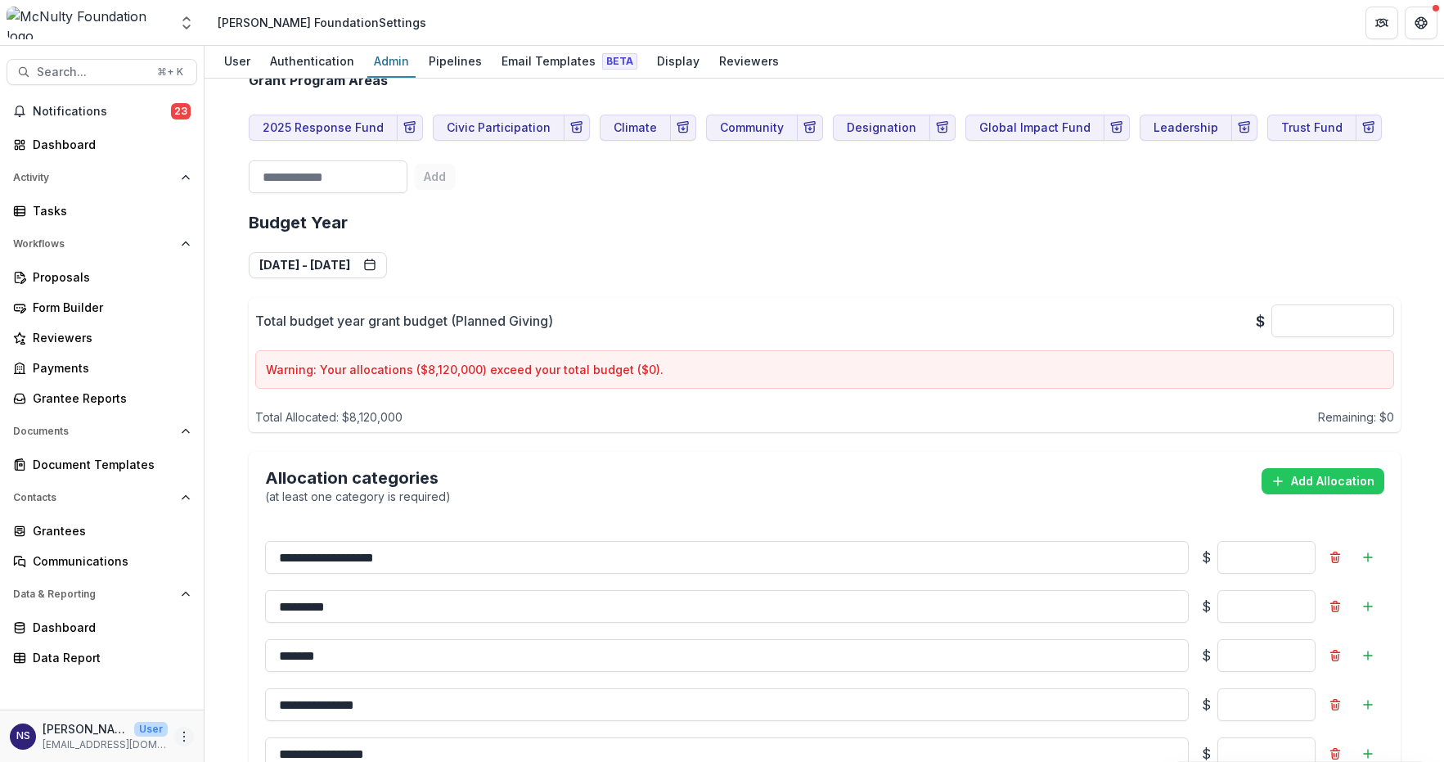
click at [186, 735] on icon "More" at bounding box center [184, 736] width 13 height 13
click at [214, 703] on icon at bounding box center [220, 700] width 13 height 13
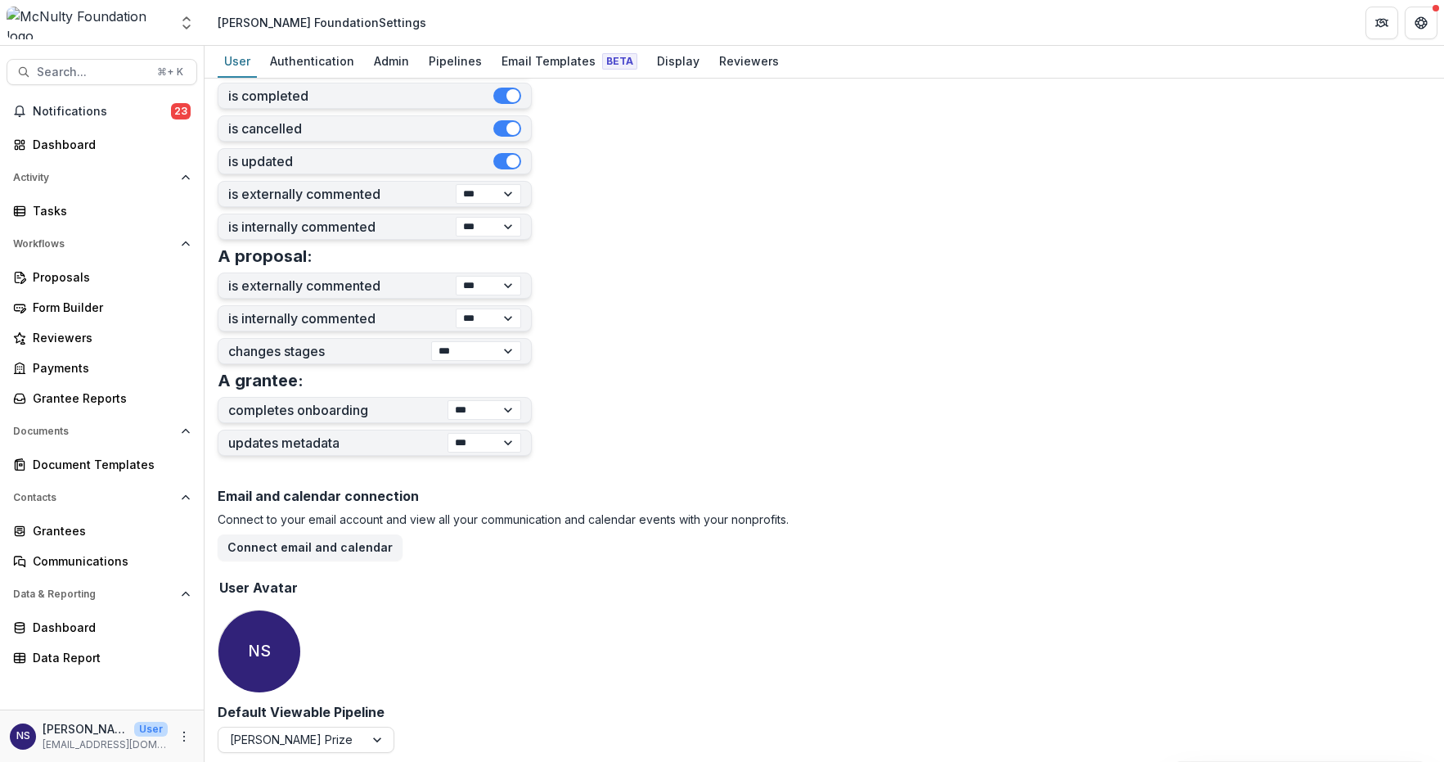
scroll to position [483, 0]
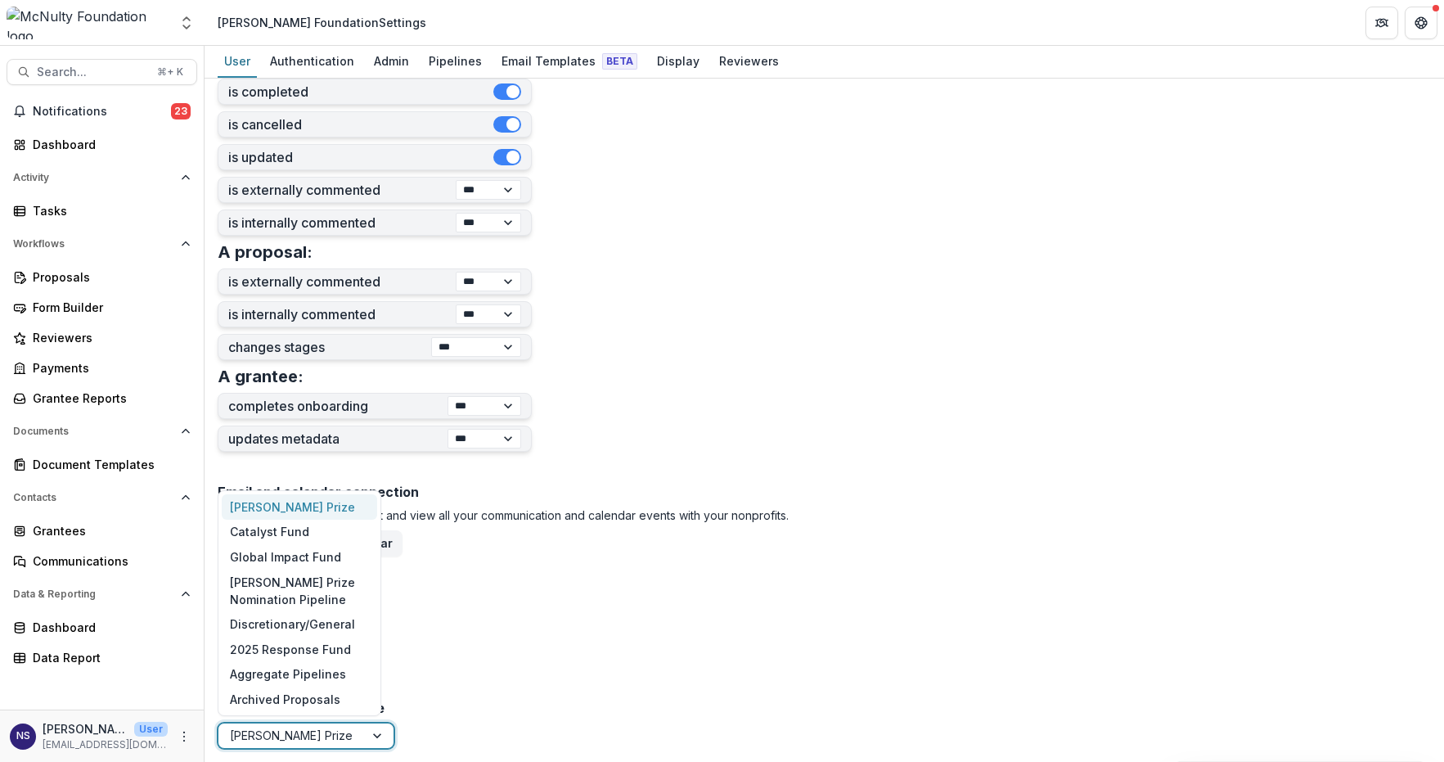
click at [365, 729] on div at bounding box center [378, 735] width 29 height 25
click at [506, 654] on div "Email and calendar connection Connect to your email account and view all your c…" at bounding box center [824, 589] width 1213 height 222
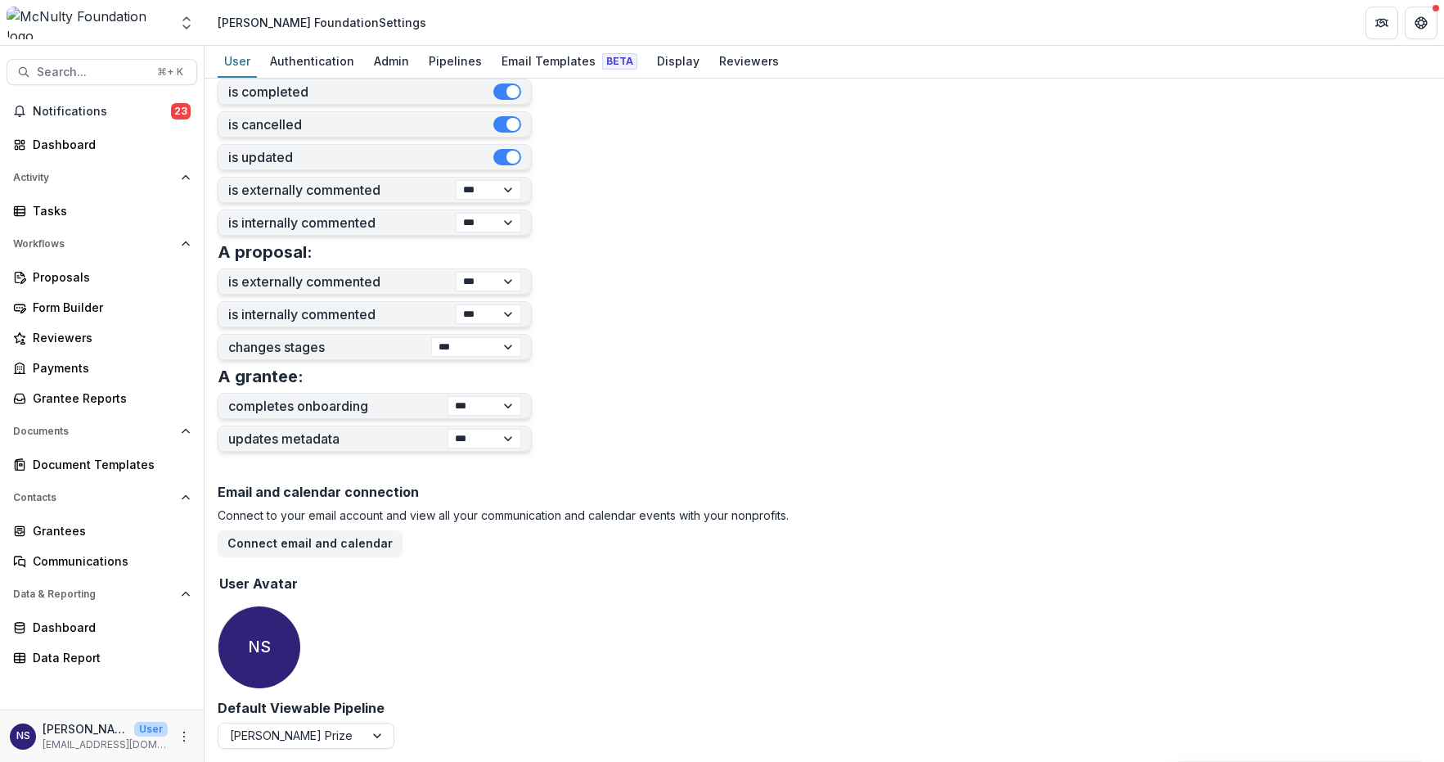
click at [766, 223] on form "**********" at bounding box center [824, 178] width 1213 height 1140
click at [73, 663] on div "Data Report" at bounding box center [108, 657] width 151 height 17
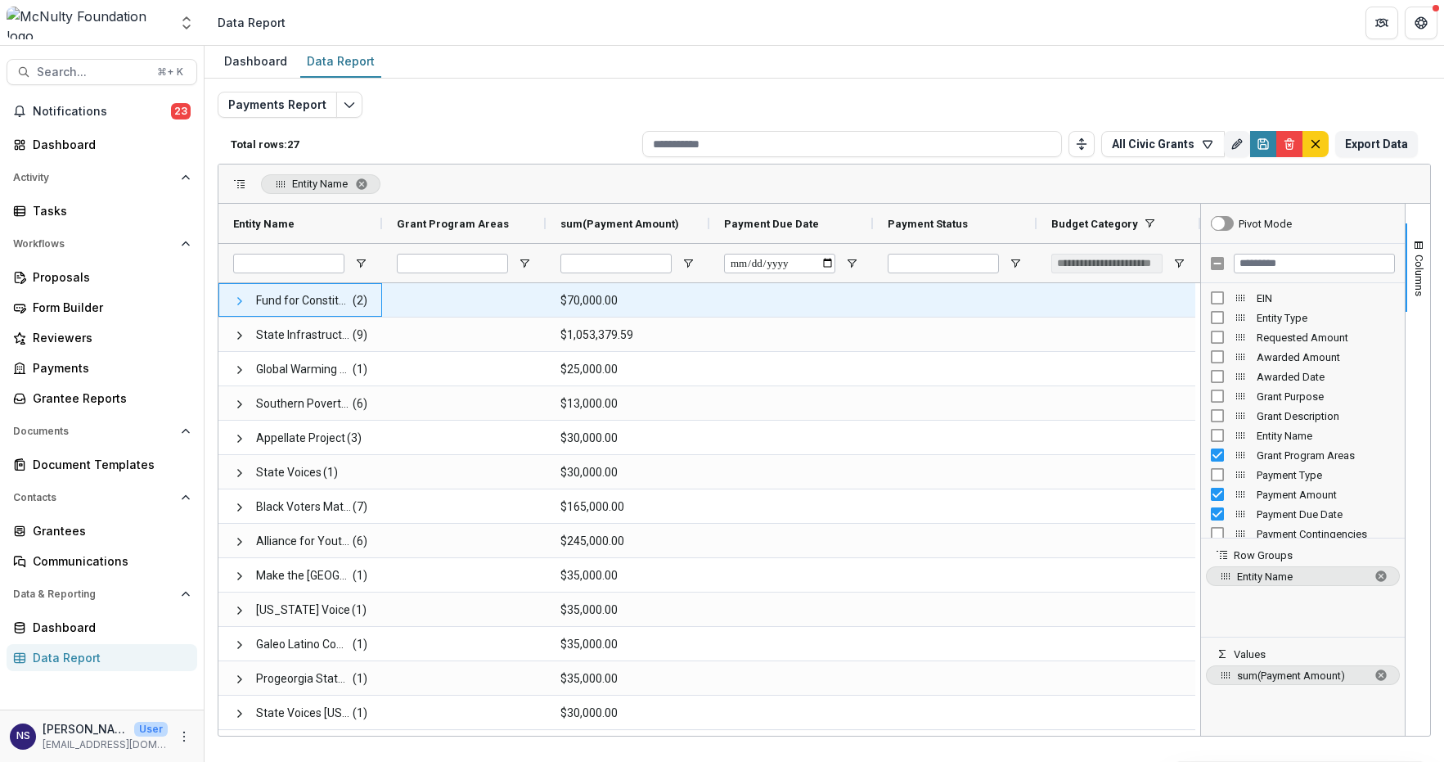
click at [240, 301] on span at bounding box center [239, 300] width 13 height 13
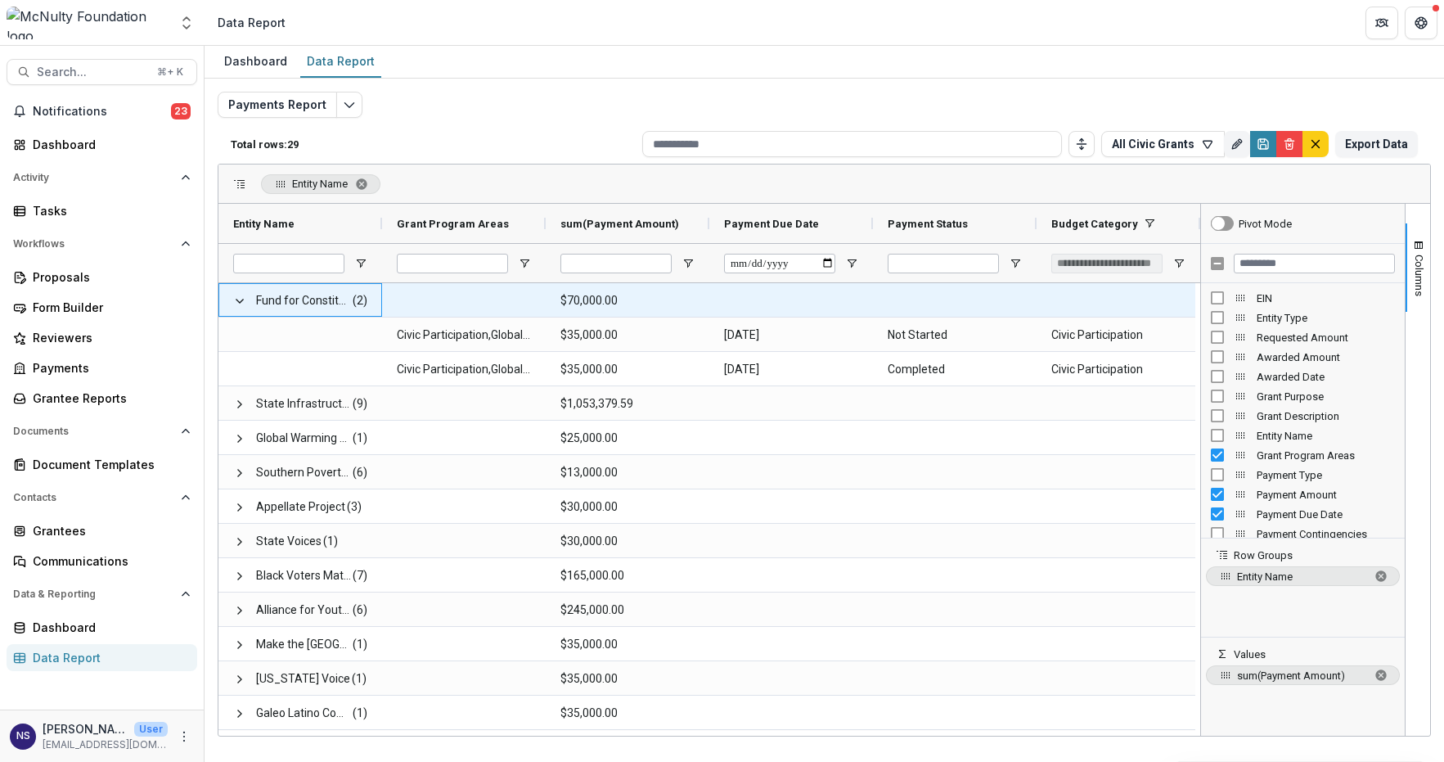
click at [241, 309] on span at bounding box center [239, 301] width 13 height 34
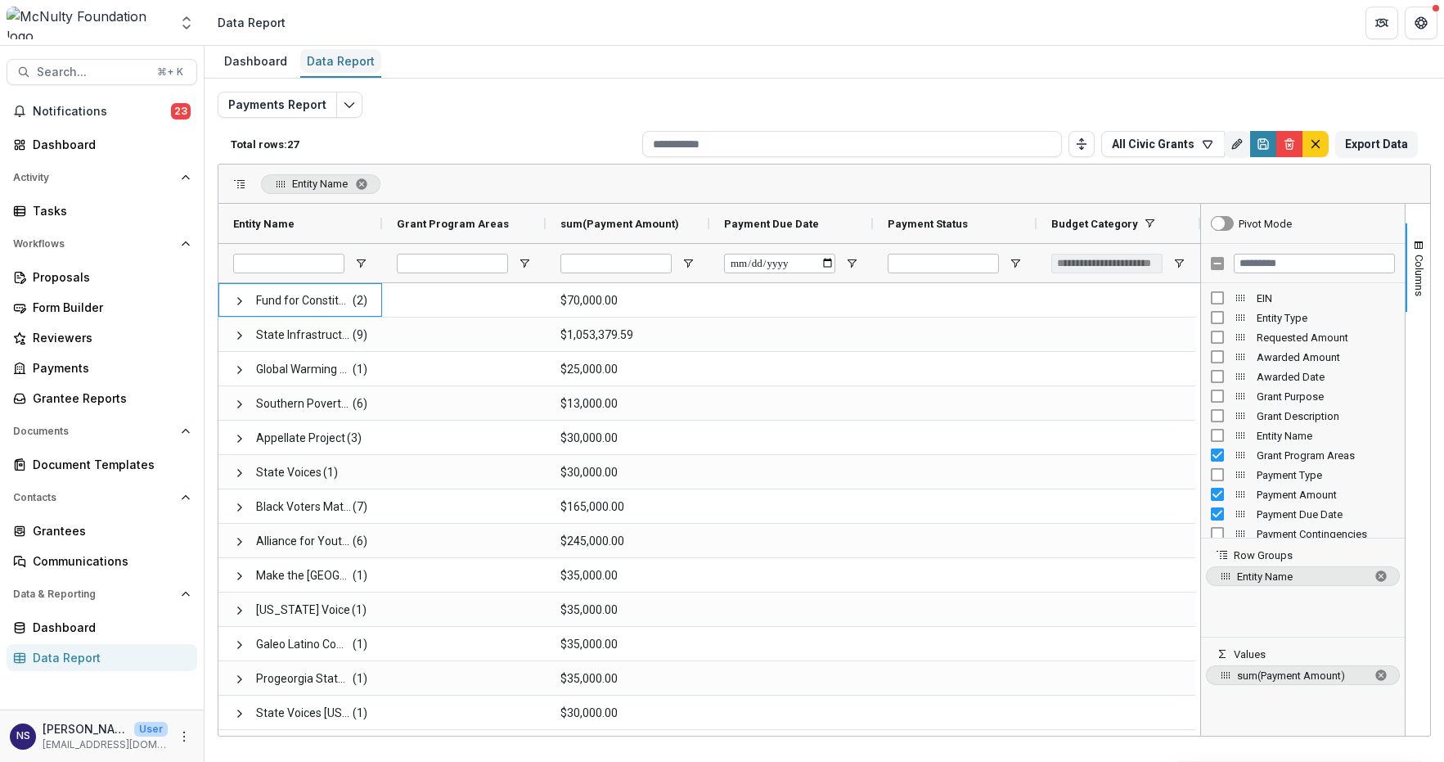
click at [321, 67] on div "Data Report" at bounding box center [340, 61] width 81 height 24
click at [258, 65] on div "Dashboard" at bounding box center [256, 61] width 76 height 24
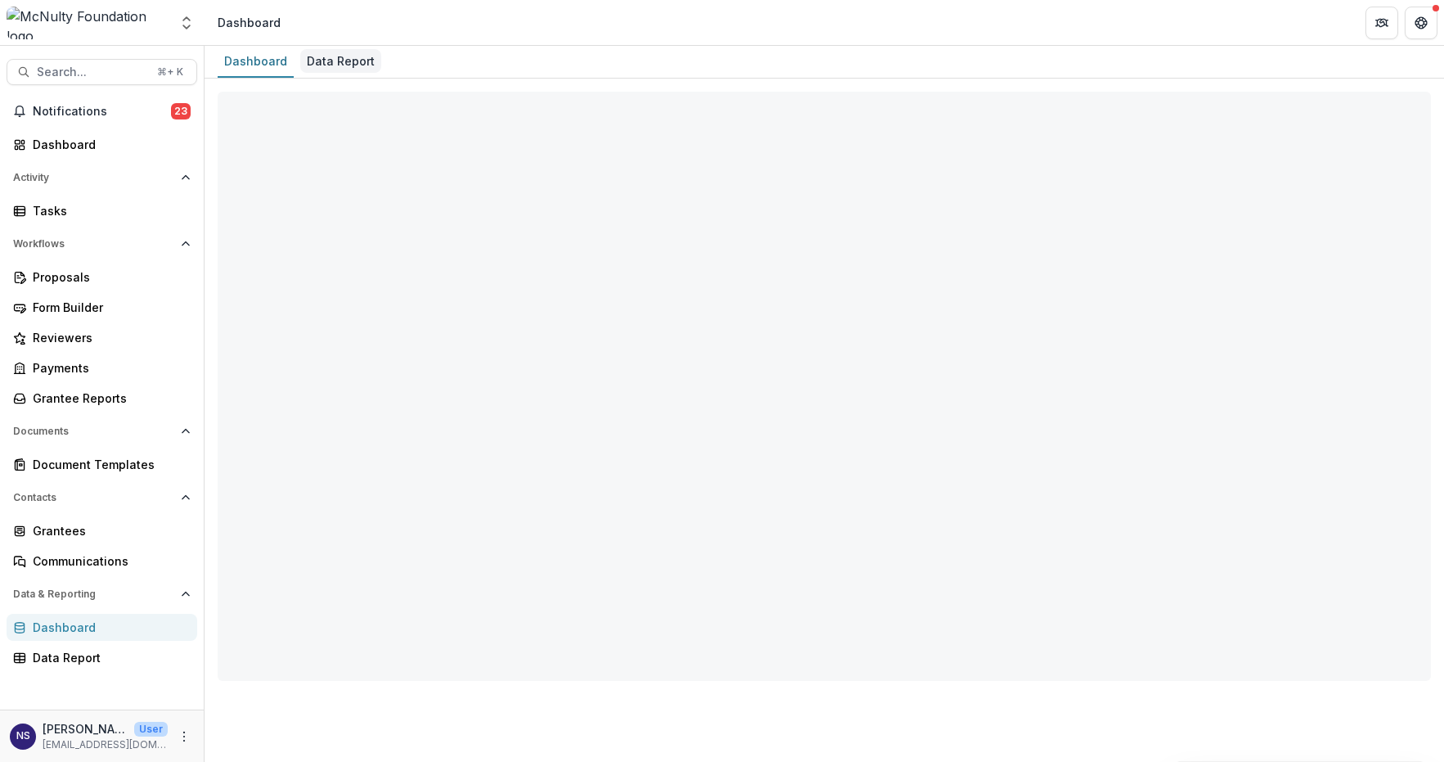
click at [329, 65] on div "Data Report" at bounding box center [340, 61] width 81 height 24
select select "**********"
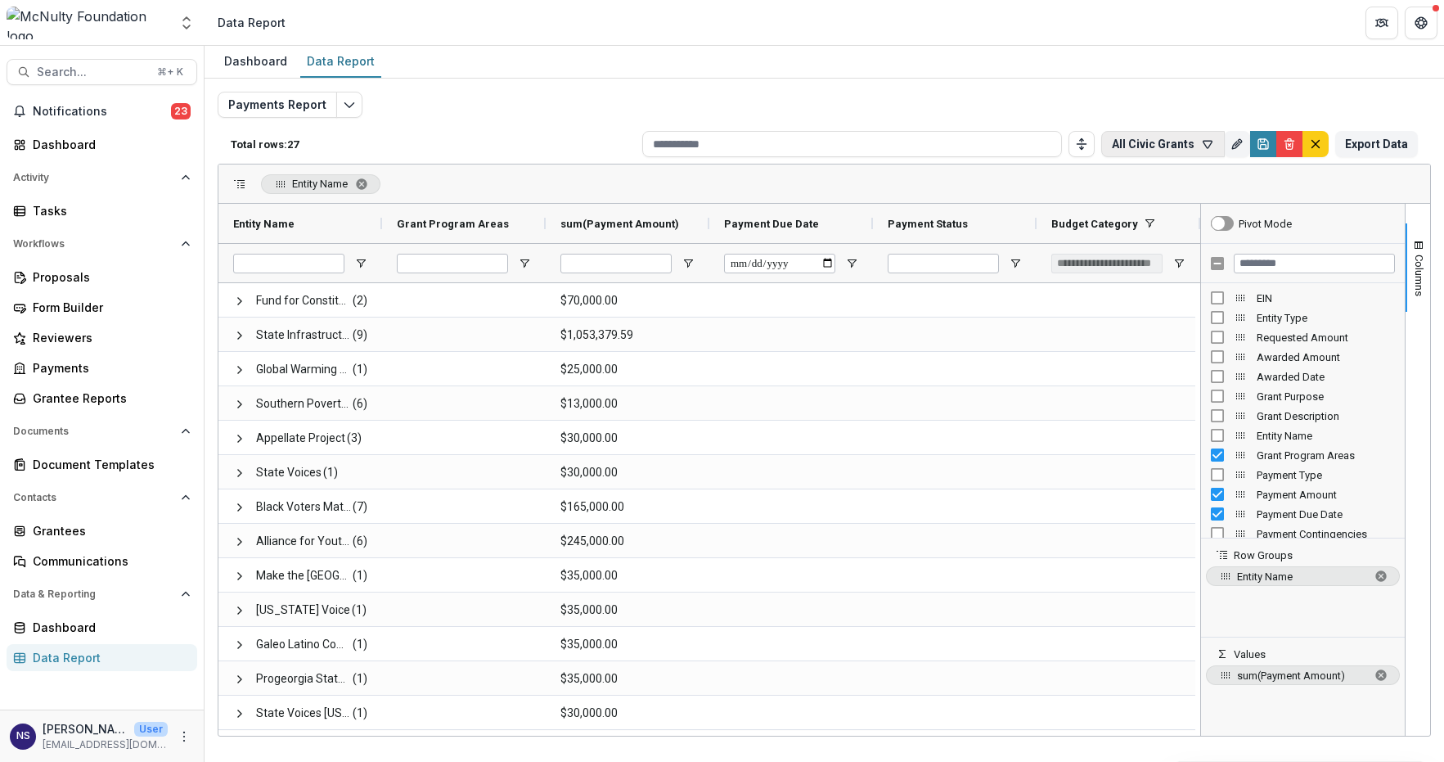
click at [1208, 144] on icon "button" at bounding box center [1207, 143] width 13 height 13
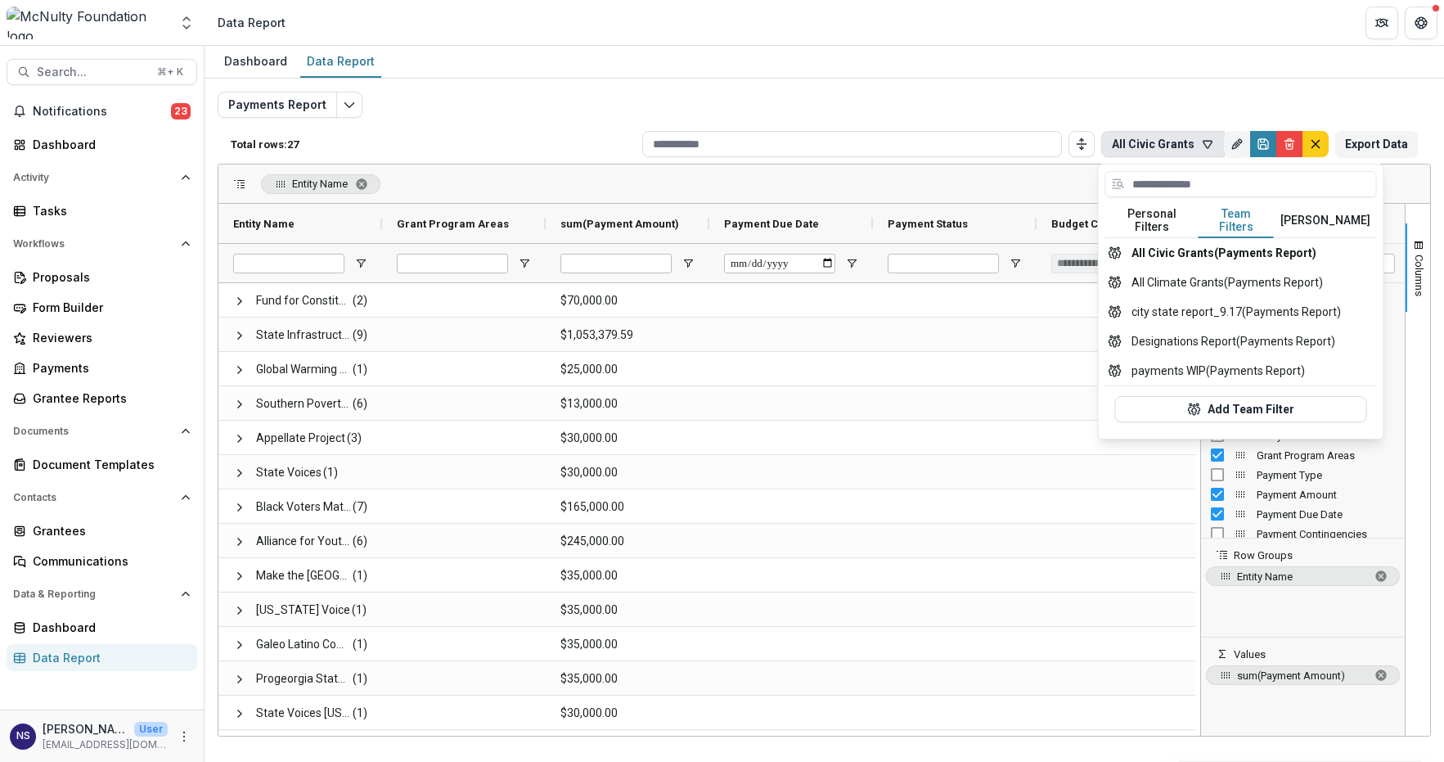
click at [1228, 216] on button "Team Filters" at bounding box center [1235, 221] width 75 height 34
click at [974, 114] on div "Payments Report Total rows: 27 All Civic Grants Personal Filters Team Filters T…" at bounding box center [824, 394] width 1213 height 605
